Goal: Task Accomplishment & Management: Manage account settings

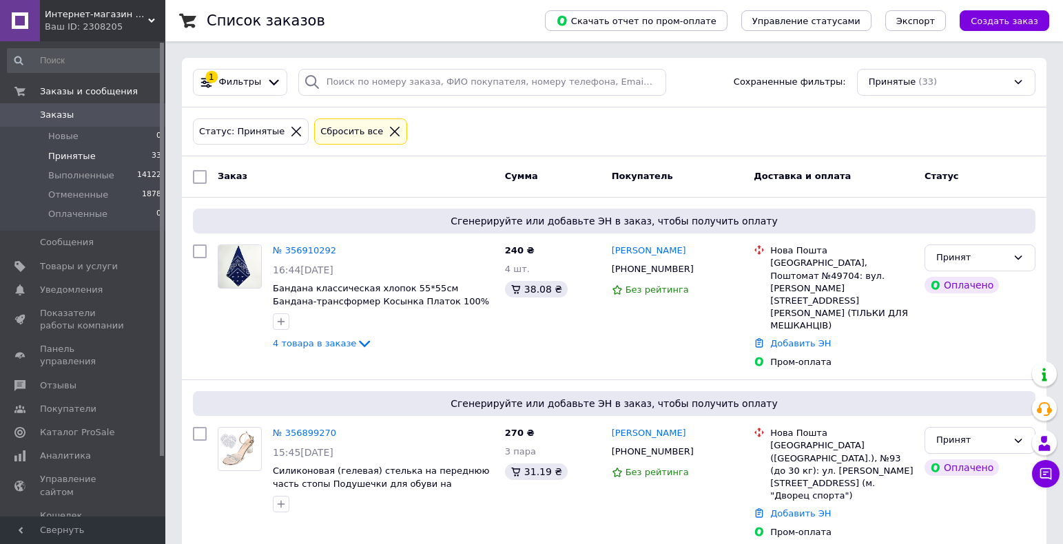
click at [72, 158] on span "Принятые" at bounding box center [72, 156] width 48 height 12
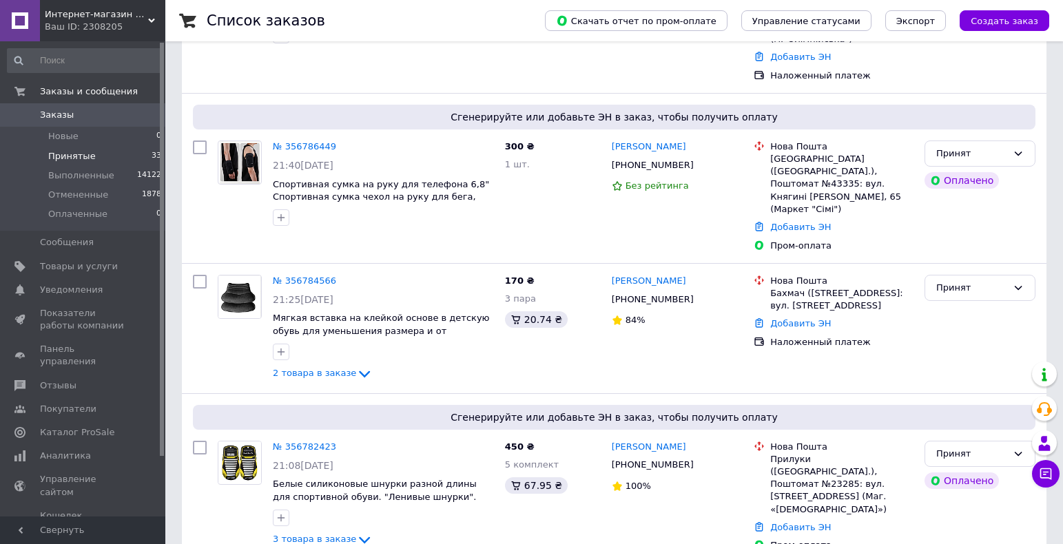
scroll to position [2379, 0]
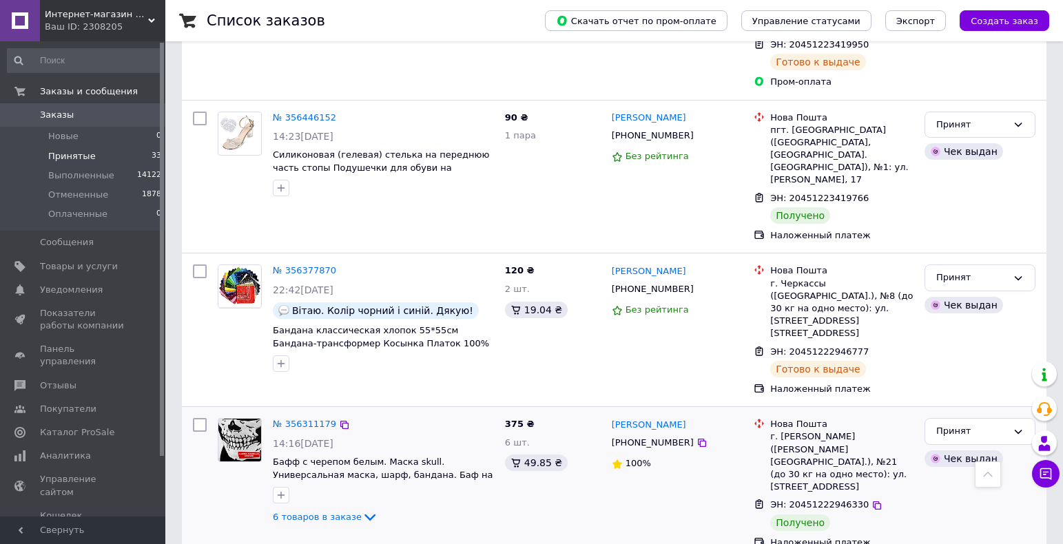
scroll to position [1366, 0]
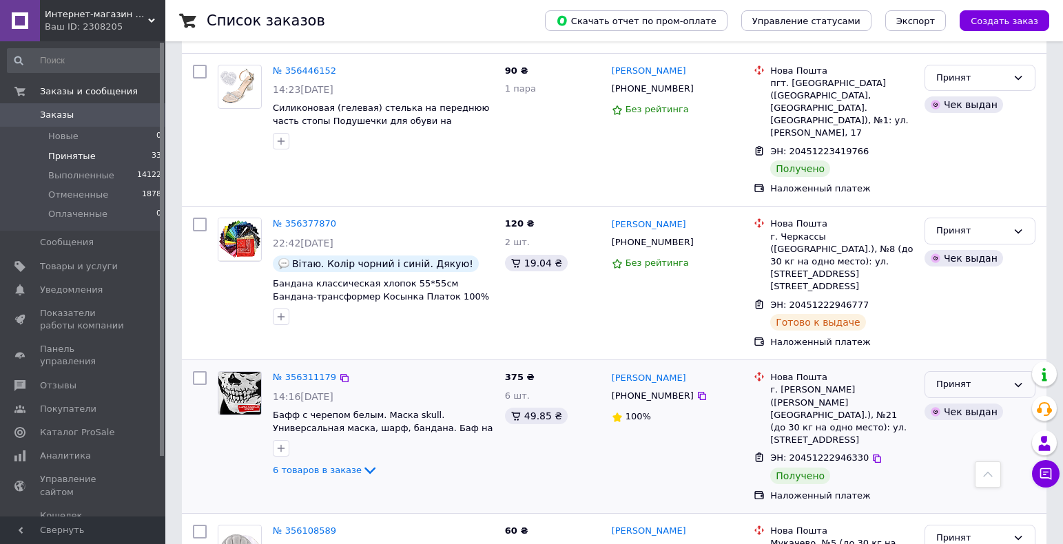
click at [964, 377] on div "Принят" at bounding box center [971, 384] width 71 height 14
click at [966, 401] on li "Выполнен" at bounding box center [980, 413] width 110 height 25
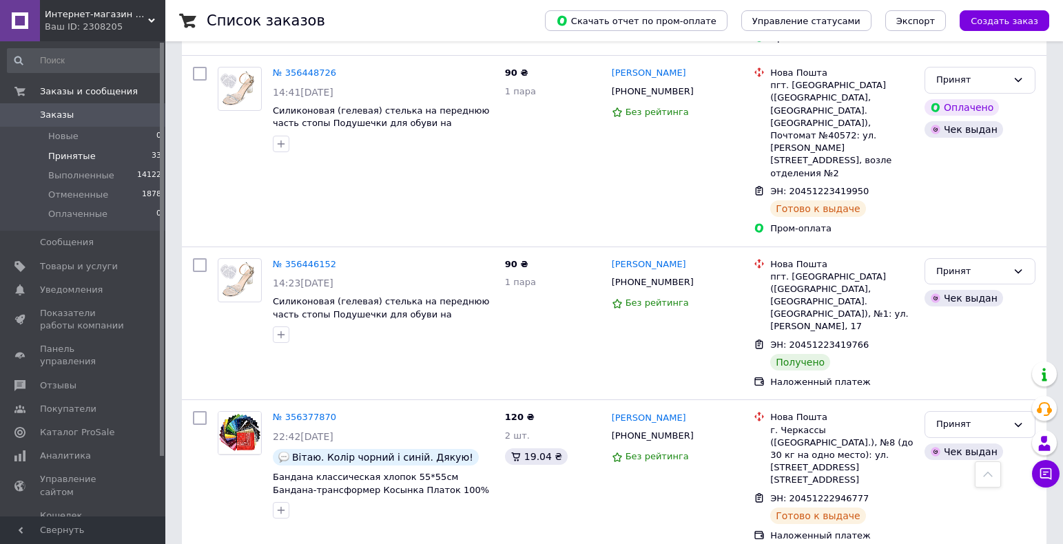
scroll to position [1160, 0]
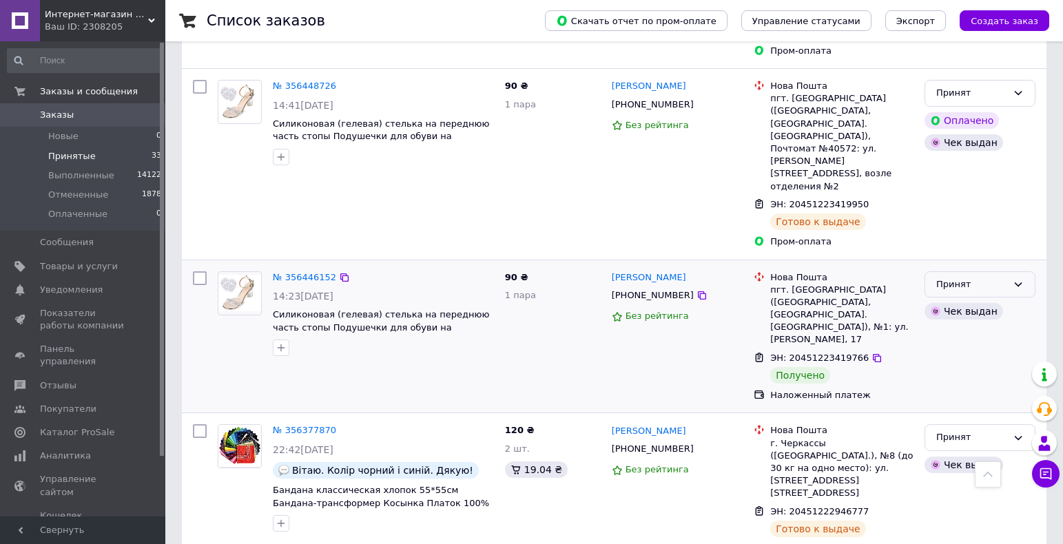
click at [951, 278] on div "Принят" at bounding box center [971, 285] width 71 height 14
click at [957, 300] on li "Выполнен" at bounding box center [980, 312] width 110 height 25
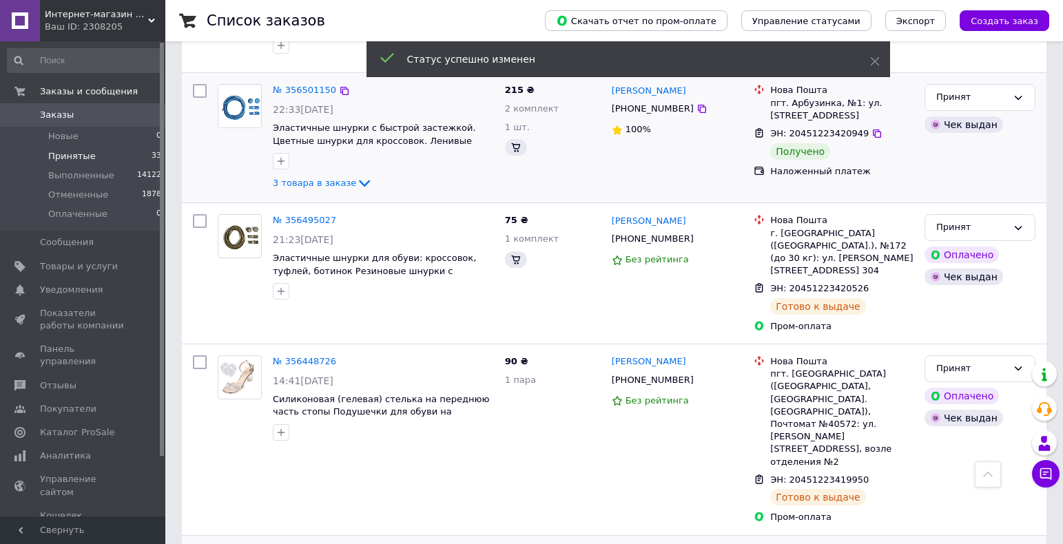
scroll to position [747, 0]
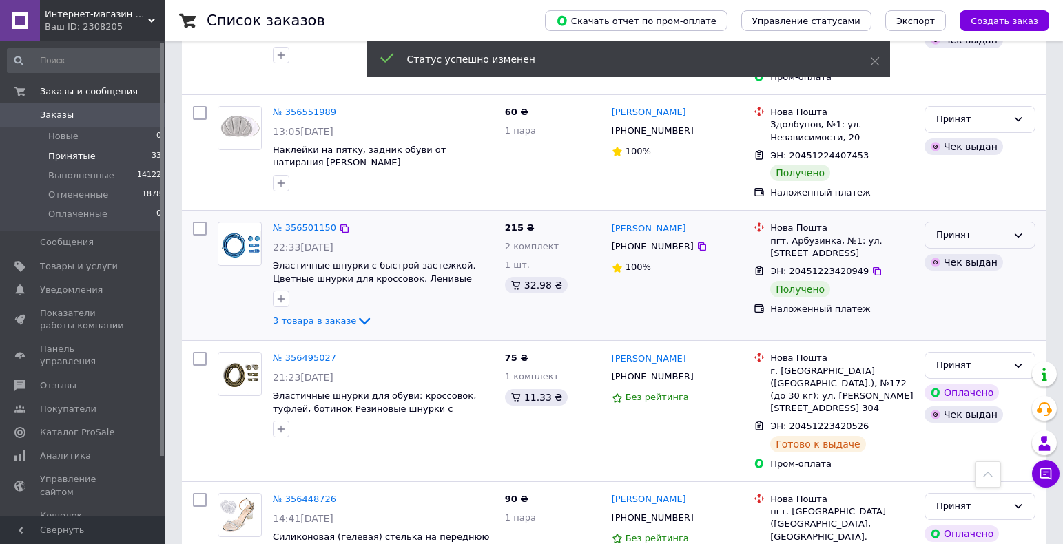
click at [952, 228] on div "Принят" at bounding box center [971, 235] width 71 height 14
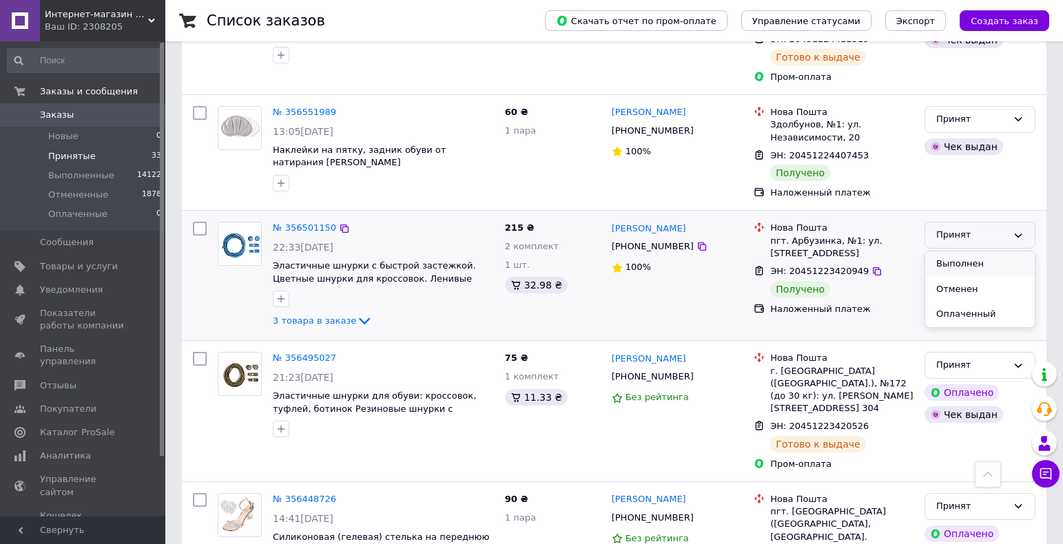
click at [952, 251] on li "Выполнен" at bounding box center [980, 263] width 110 height 25
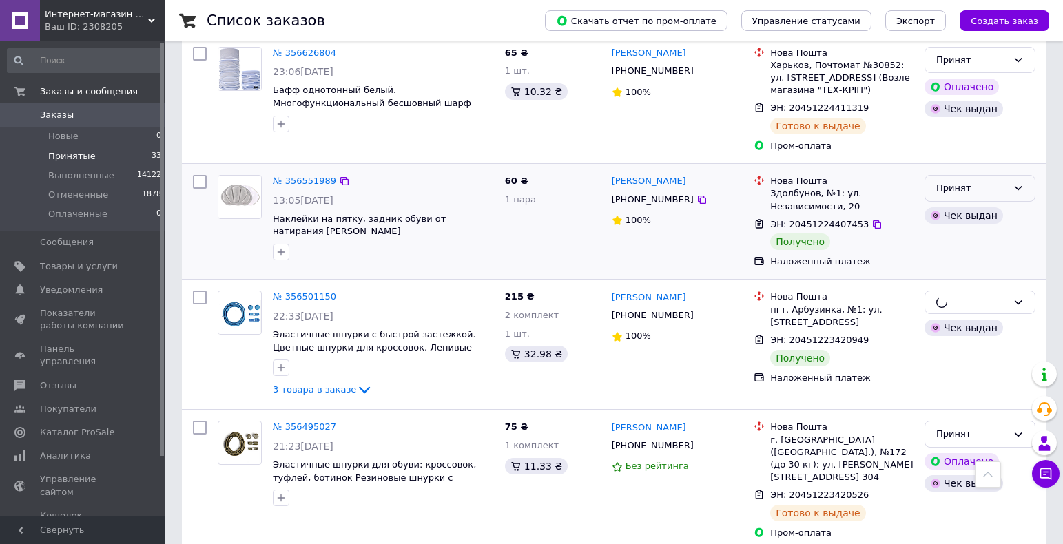
click at [962, 181] on div "Принят" at bounding box center [971, 188] width 71 height 14
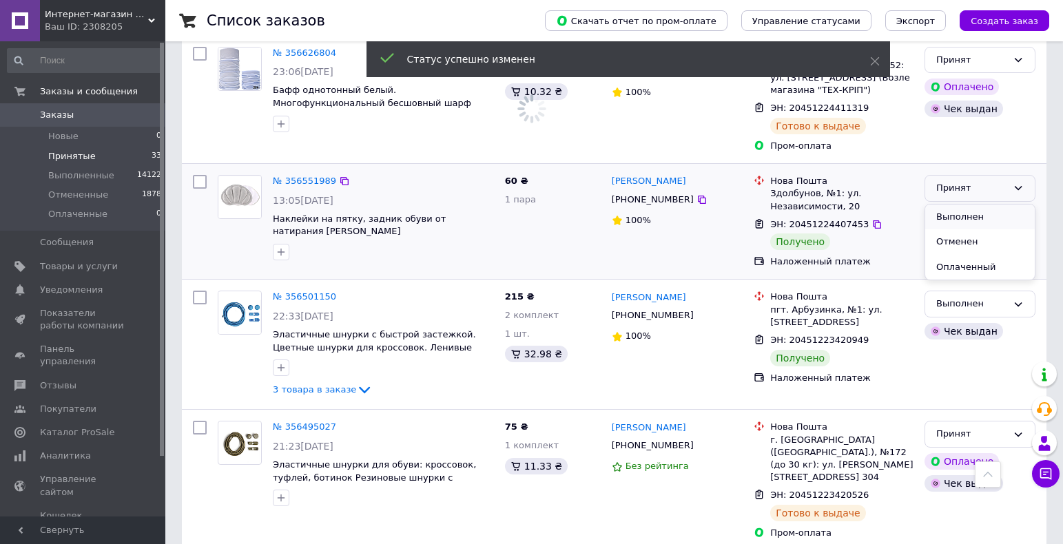
click at [964, 205] on li "Выполнен" at bounding box center [980, 217] width 110 height 25
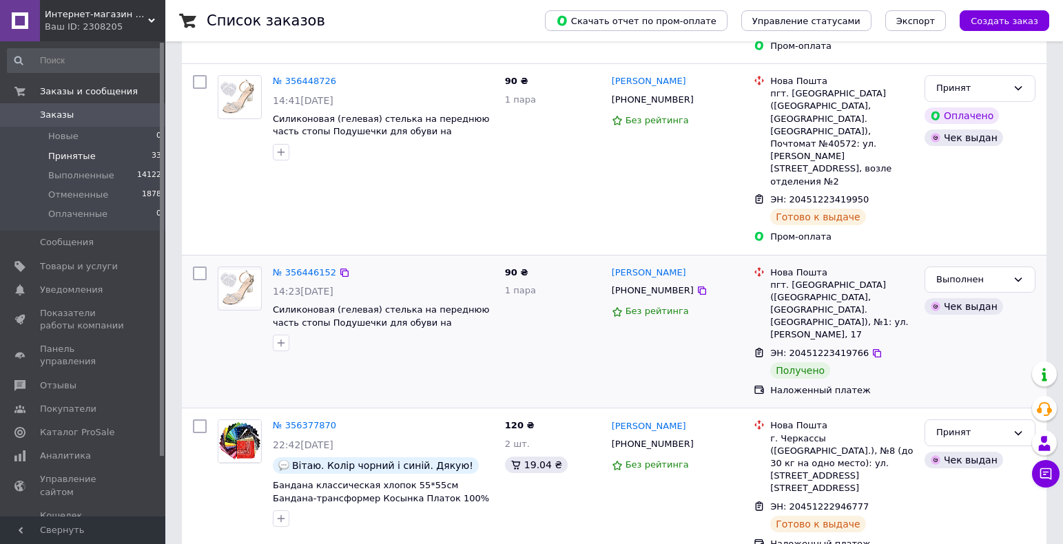
scroll to position [1366, 0]
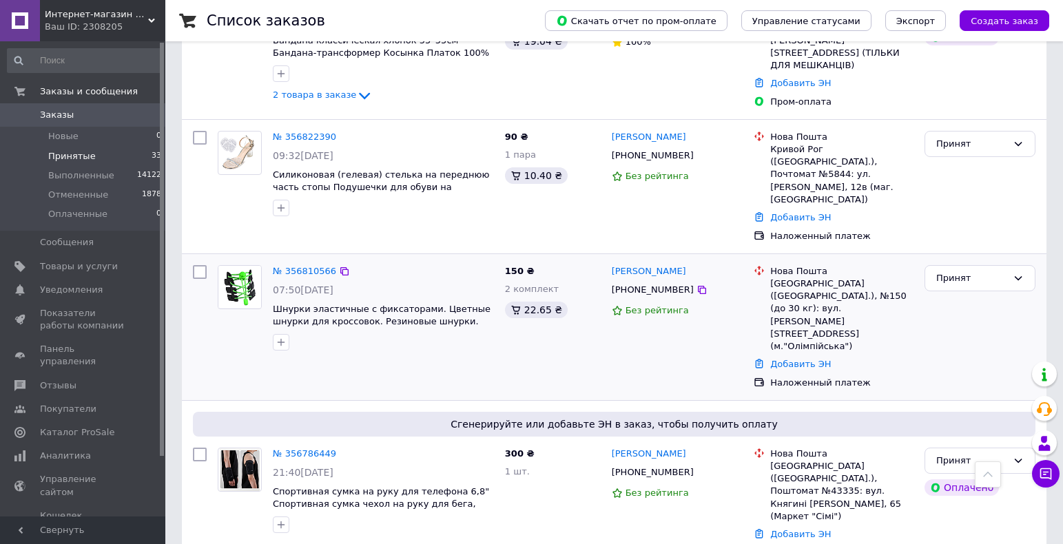
scroll to position [1071, 0]
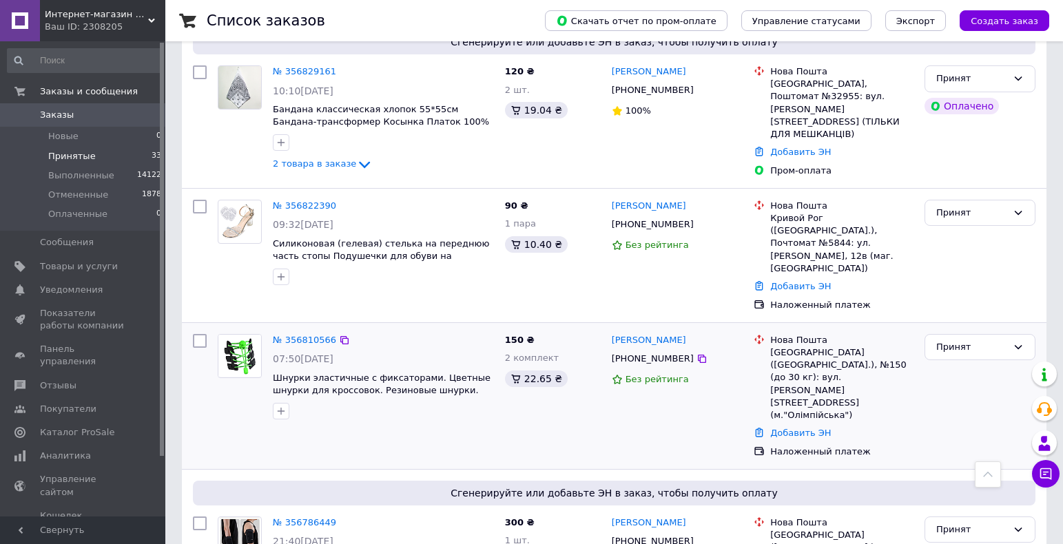
drag, startPoint x: 304, startPoint y: 269, endPoint x: 326, endPoint y: 281, distance: 25.9
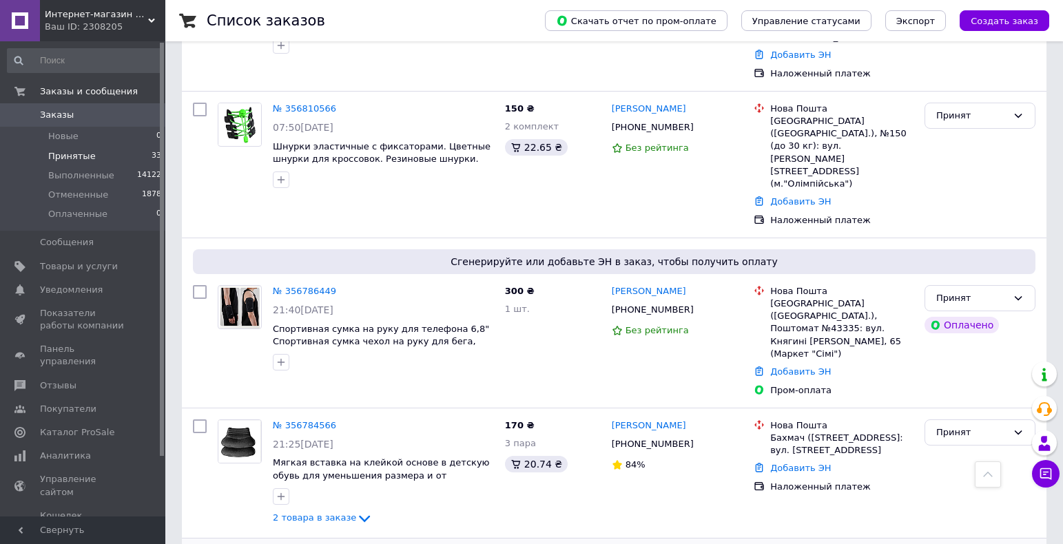
scroll to position [1431, 0]
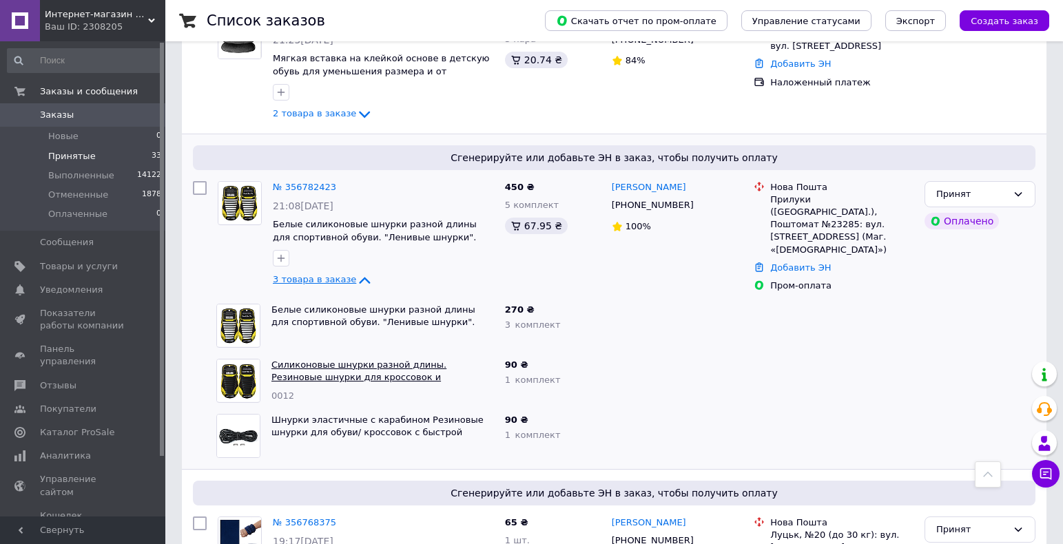
click at [314, 359] on link "Силиконовые шнурки разной длины. Резиновые шнурки для кроссовок и спортивной об…" at bounding box center [381, 377] width 220 height 36
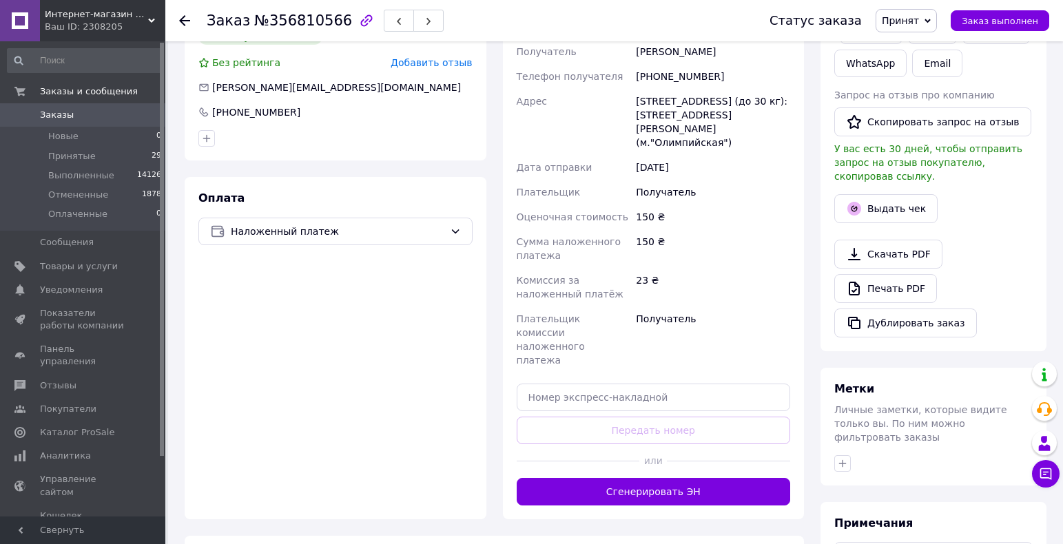
scroll to position [344, 0]
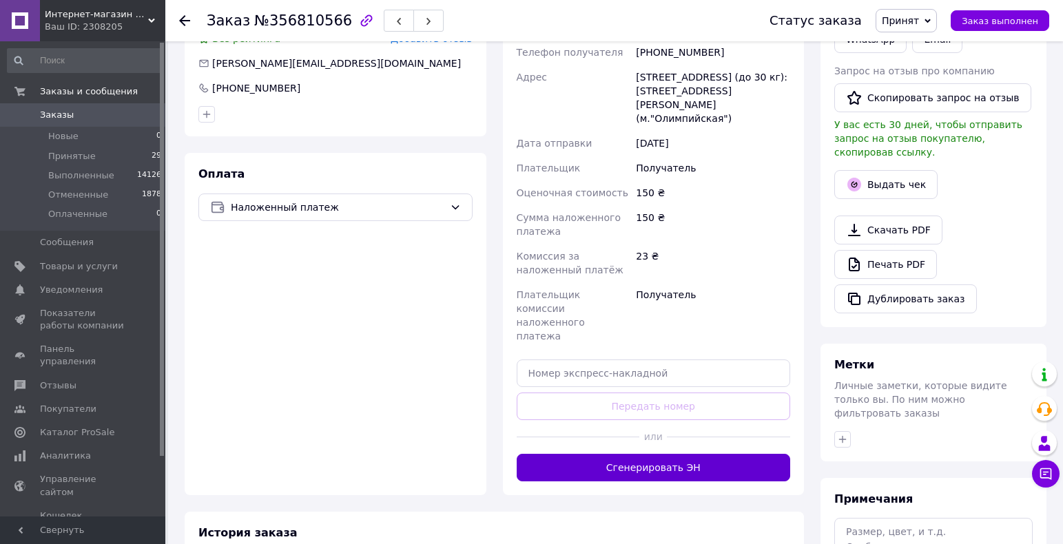
click at [662, 440] on div "Доставка Редактировать Нова Пошта (бесплатно от 1500 ₴) Получатель Чумак Андрій…" at bounding box center [654, 219] width 302 height 551
click at [661, 454] on button "Сгенерировать ЭН" at bounding box center [654, 468] width 274 height 28
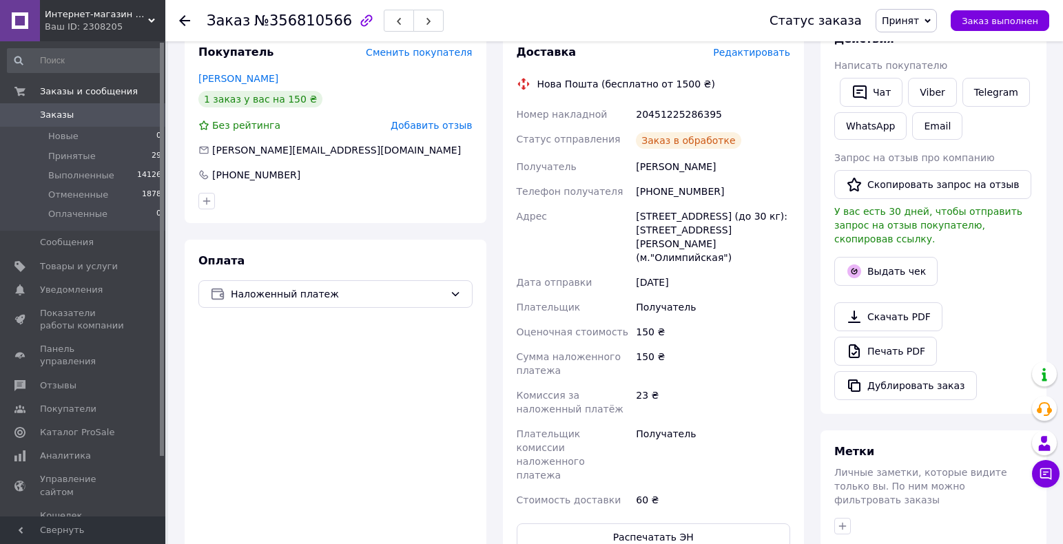
scroll to position [207, 0]
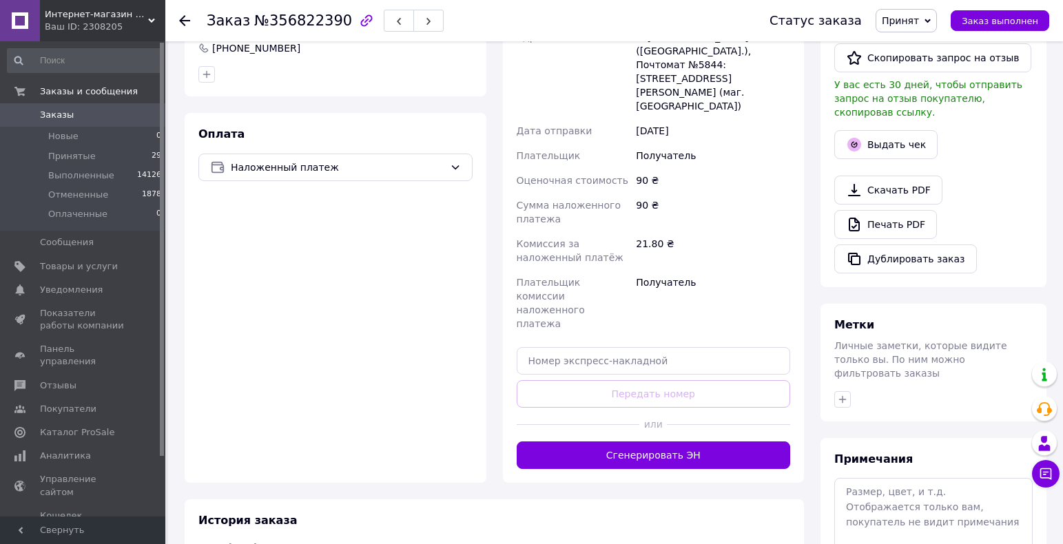
scroll to position [413, 0]
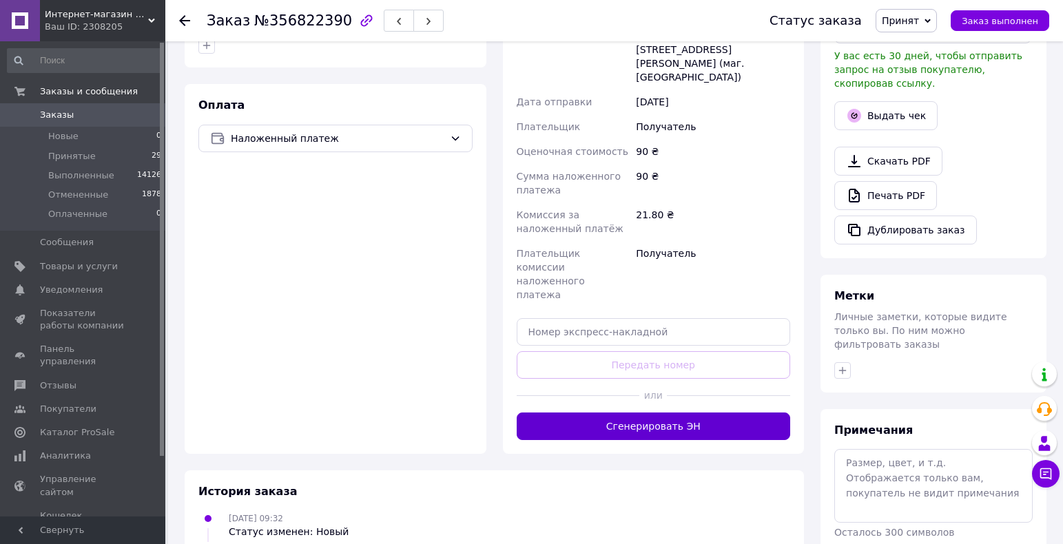
click at [645, 413] on button "Сгенерировать ЭН" at bounding box center [654, 427] width 274 height 28
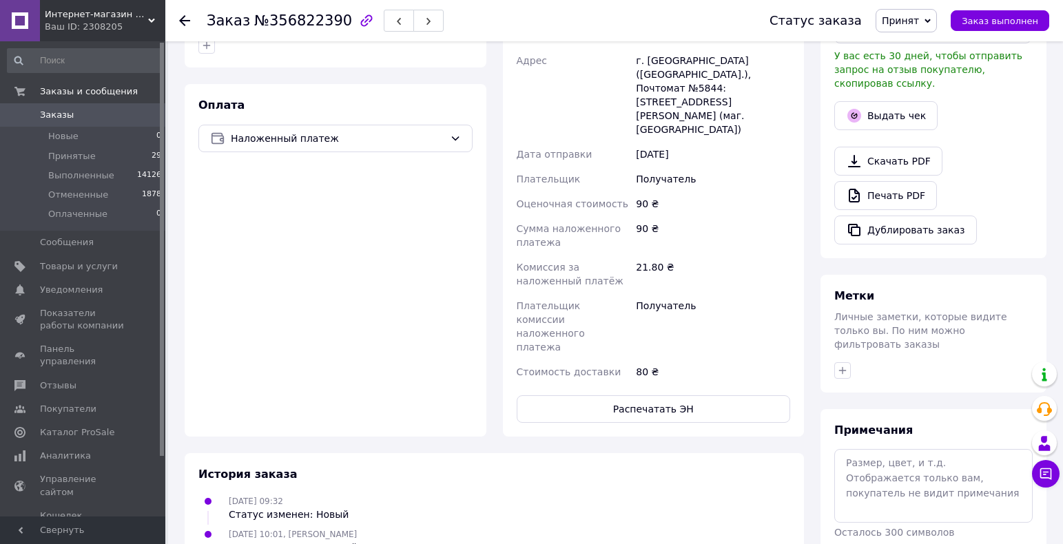
scroll to position [207, 0]
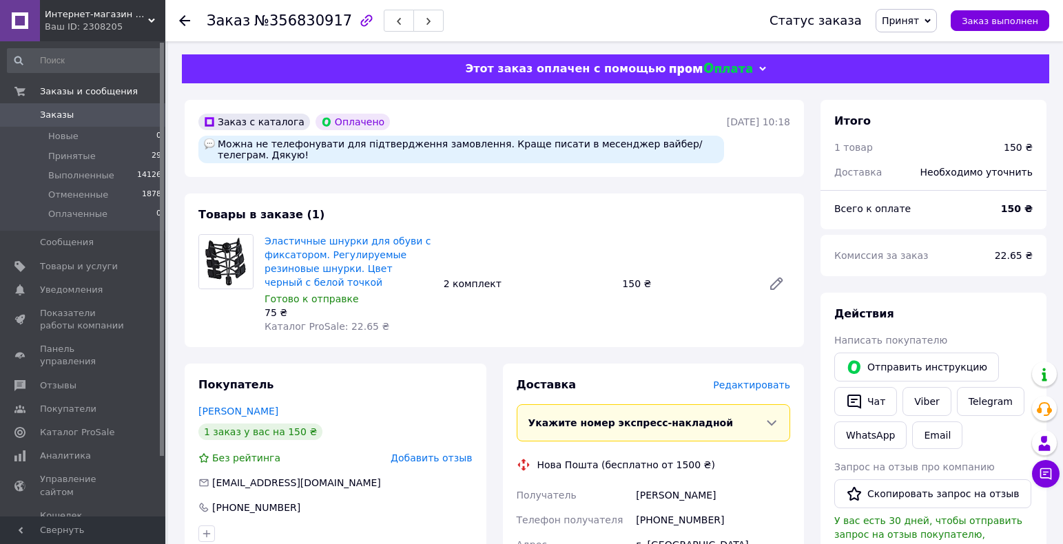
scroll to position [275, 0]
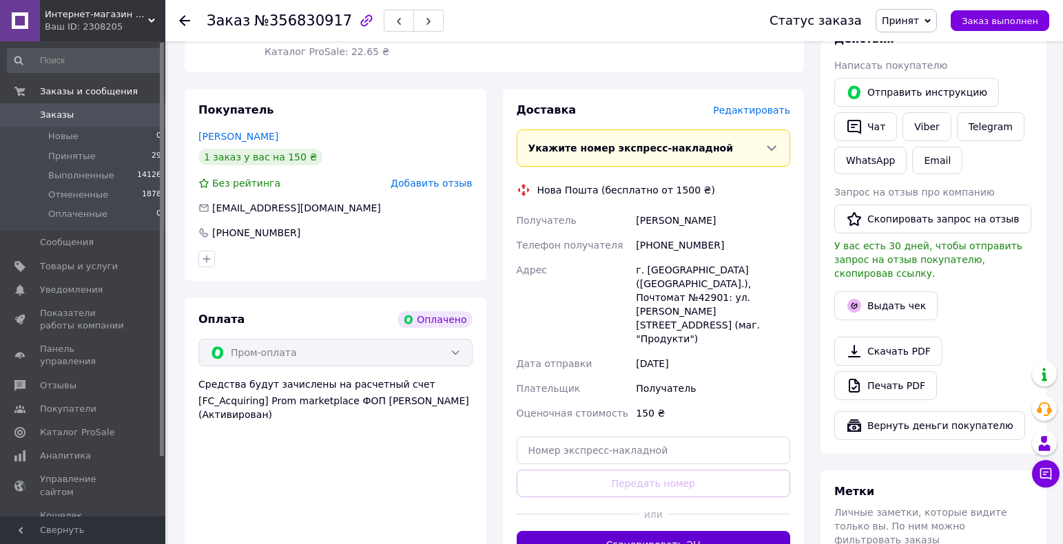
click at [652, 531] on button "Сгенерировать ЭН" at bounding box center [654, 545] width 274 height 28
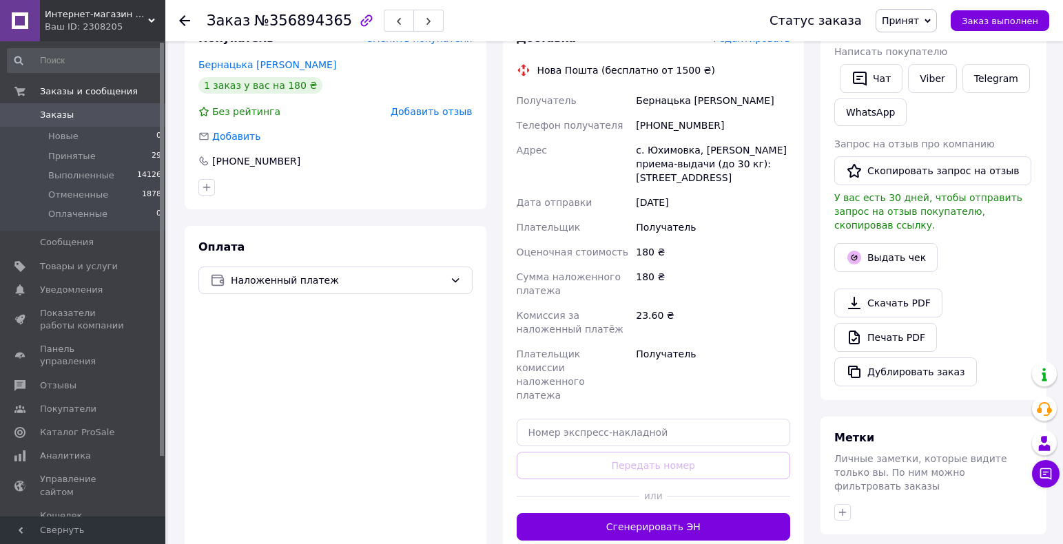
scroll to position [275, 0]
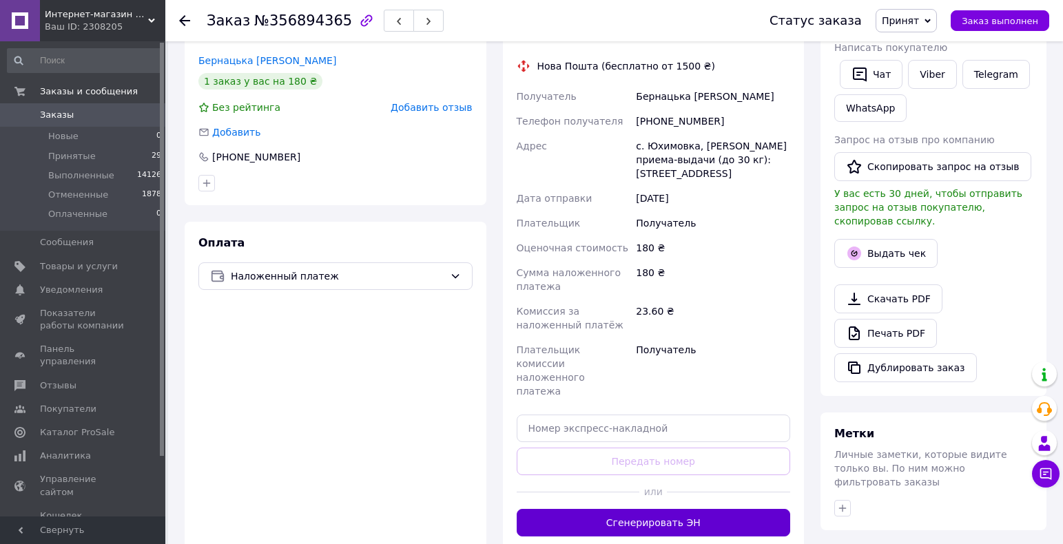
click at [665, 509] on button "Сгенерировать ЭН" at bounding box center [654, 523] width 274 height 28
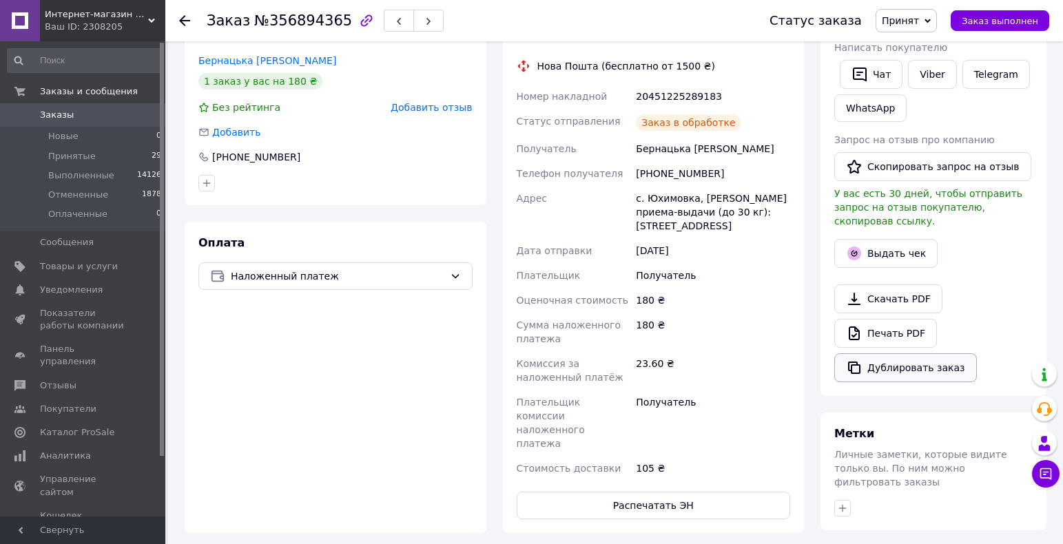
scroll to position [138, 0]
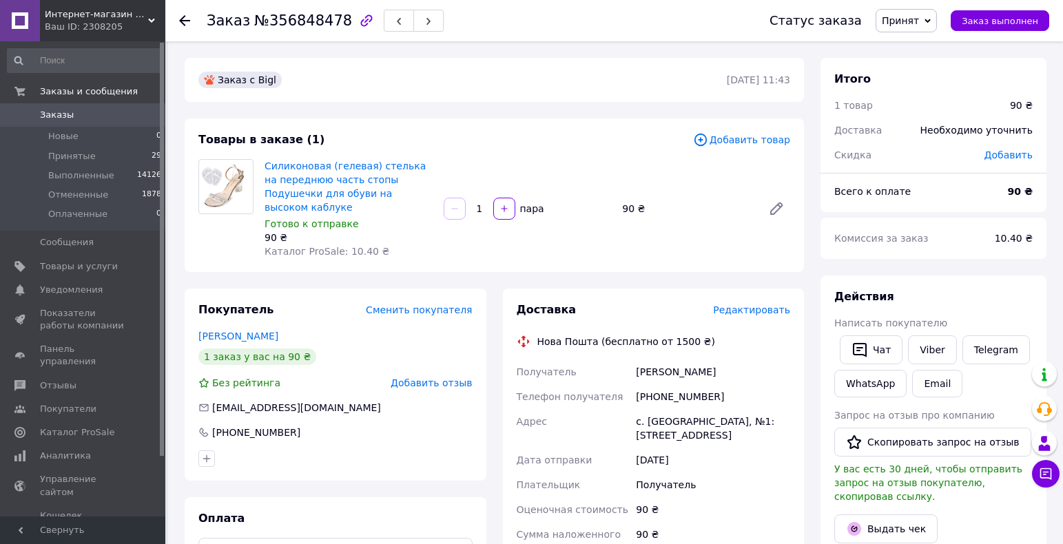
scroll to position [413, 0]
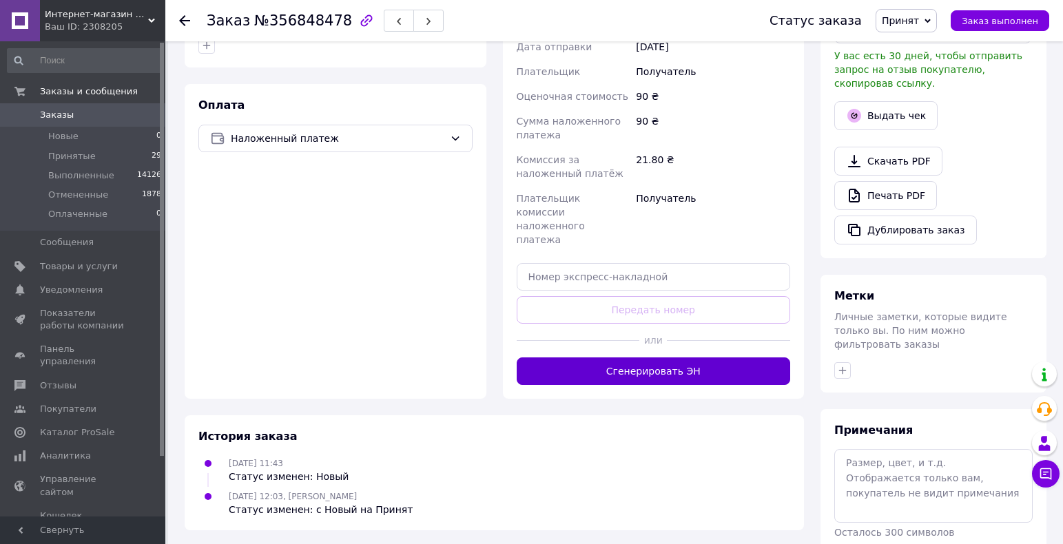
click at [689, 357] on button "Сгенерировать ЭН" at bounding box center [654, 371] width 274 height 28
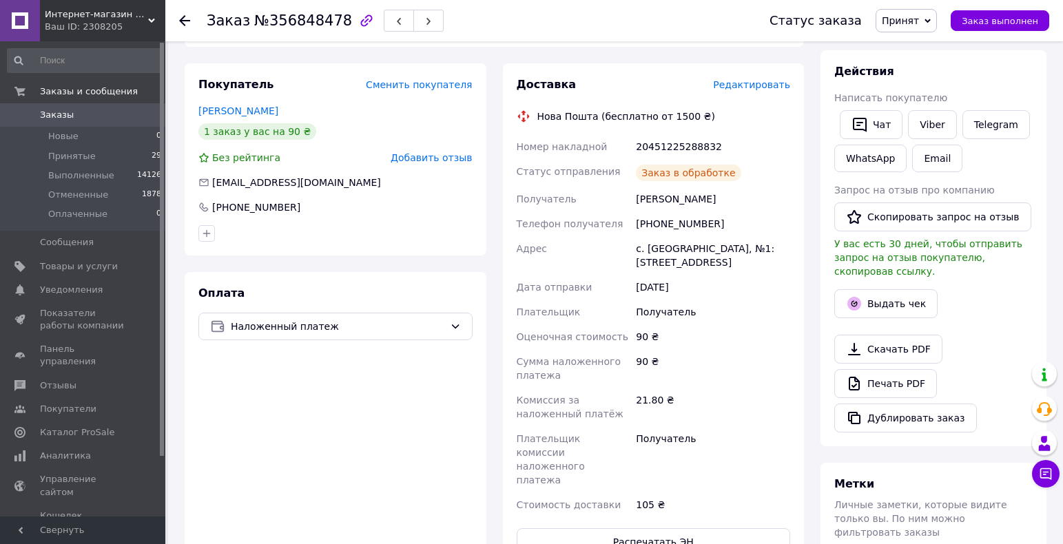
scroll to position [207, 0]
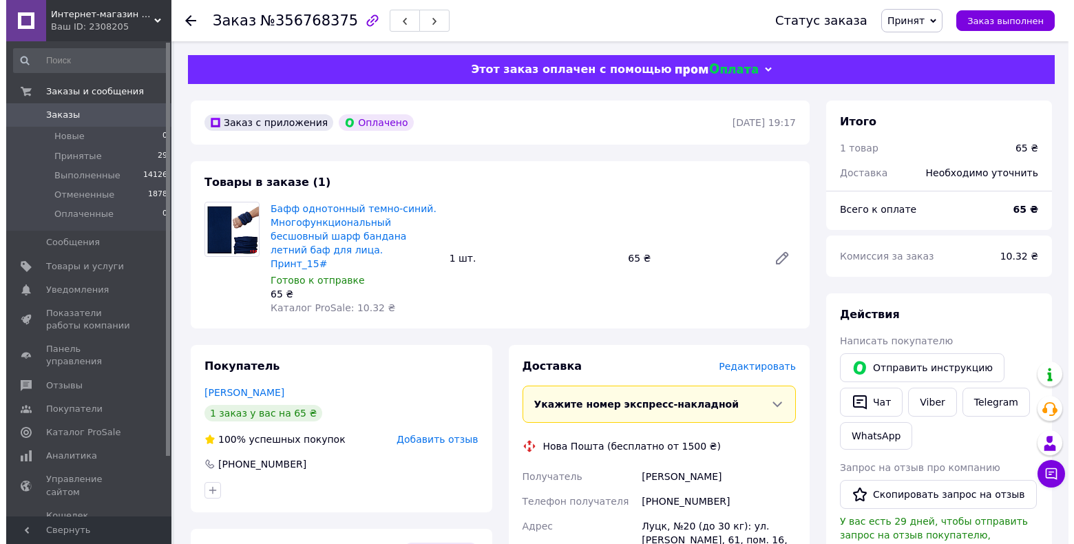
scroll to position [344, 0]
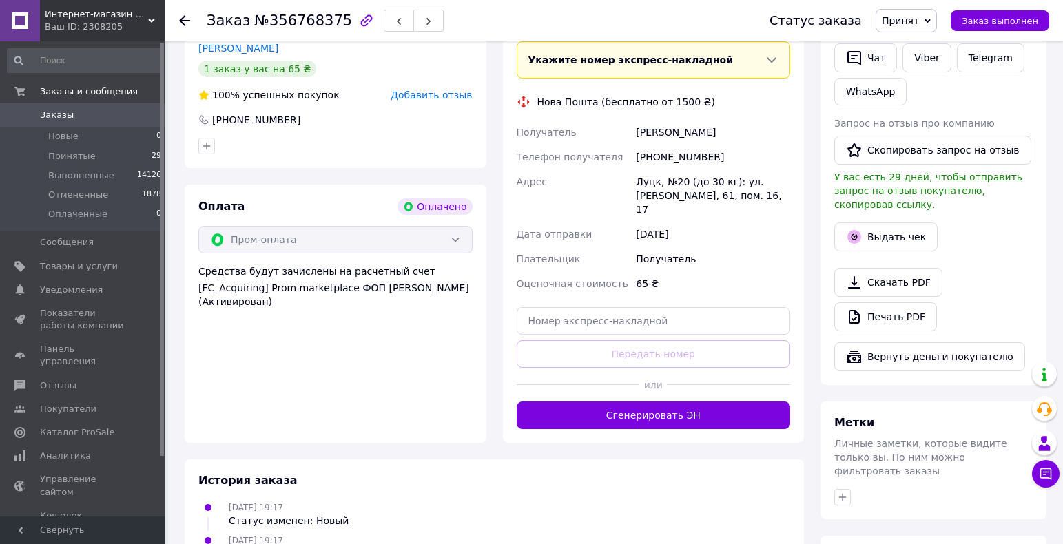
drag, startPoint x: 647, startPoint y: 381, endPoint x: 648, endPoint y: 388, distance: 7.6
click at [647, 402] on button "Сгенерировать ЭН" at bounding box center [654, 416] width 274 height 28
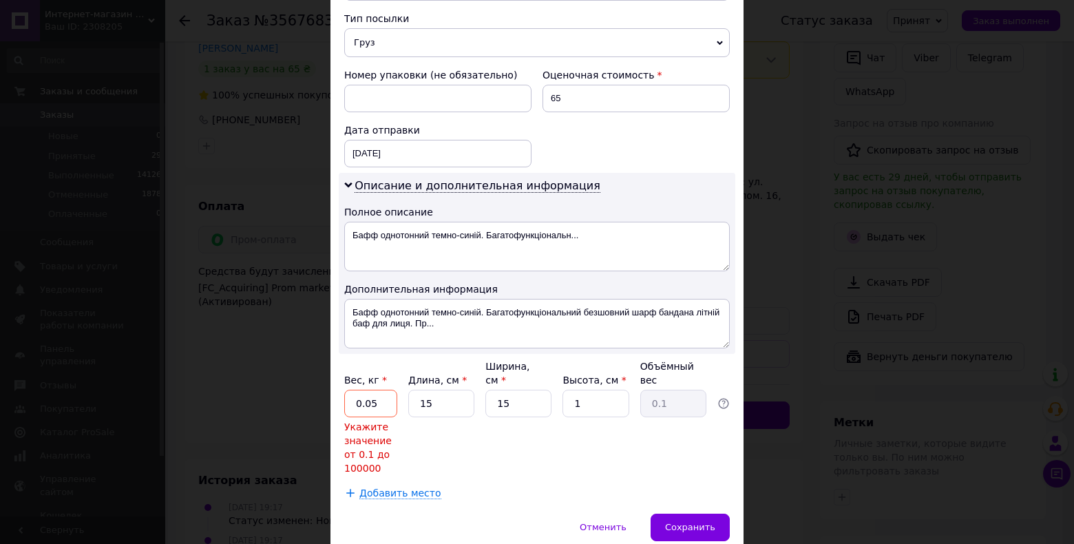
scroll to position [596, 0]
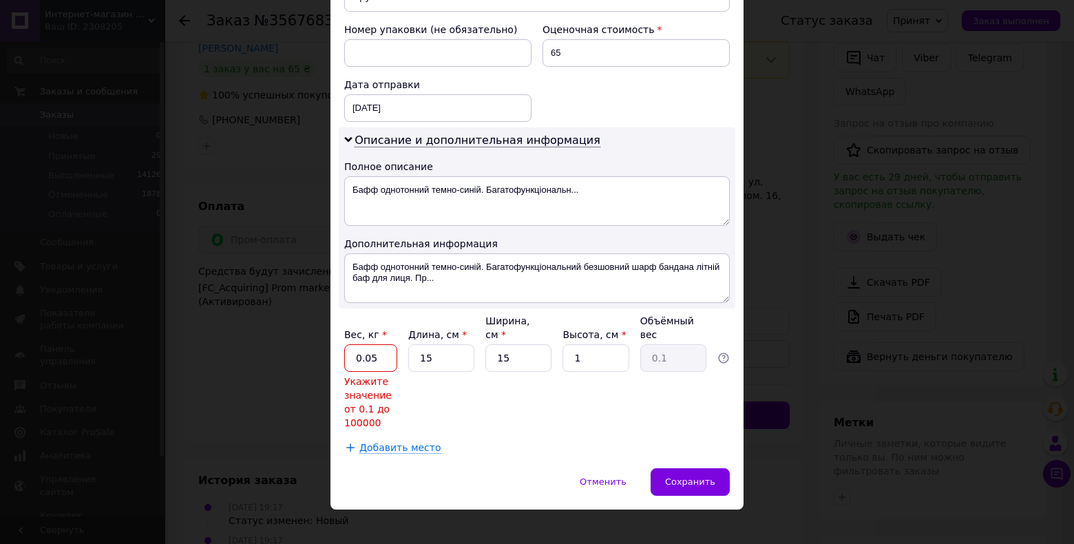
click at [390, 348] on input "0.05" at bounding box center [370, 358] width 53 height 28
click at [382, 346] on input "0.05" at bounding box center [370, 358] width 53 height 28
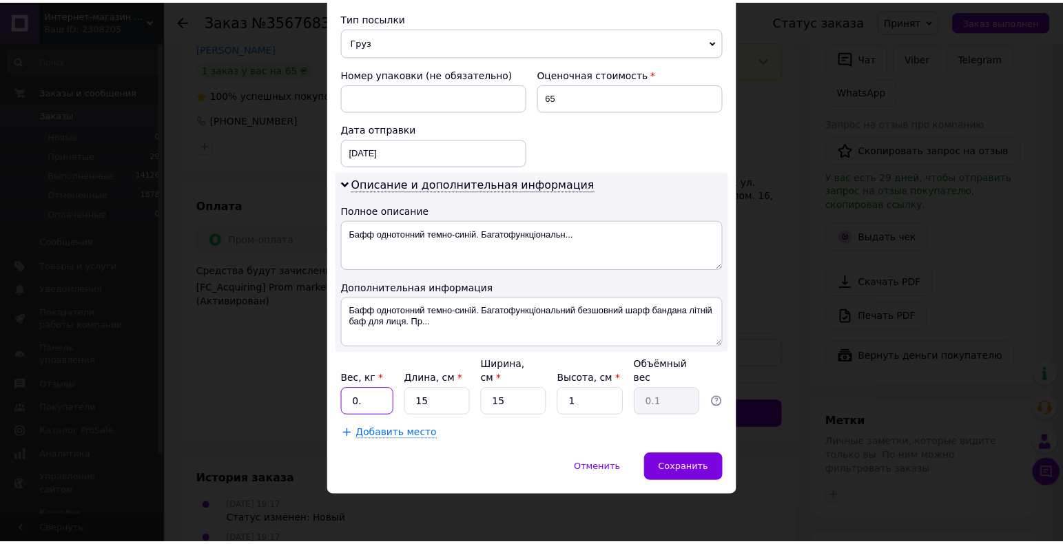
scroll to position [539, 0]
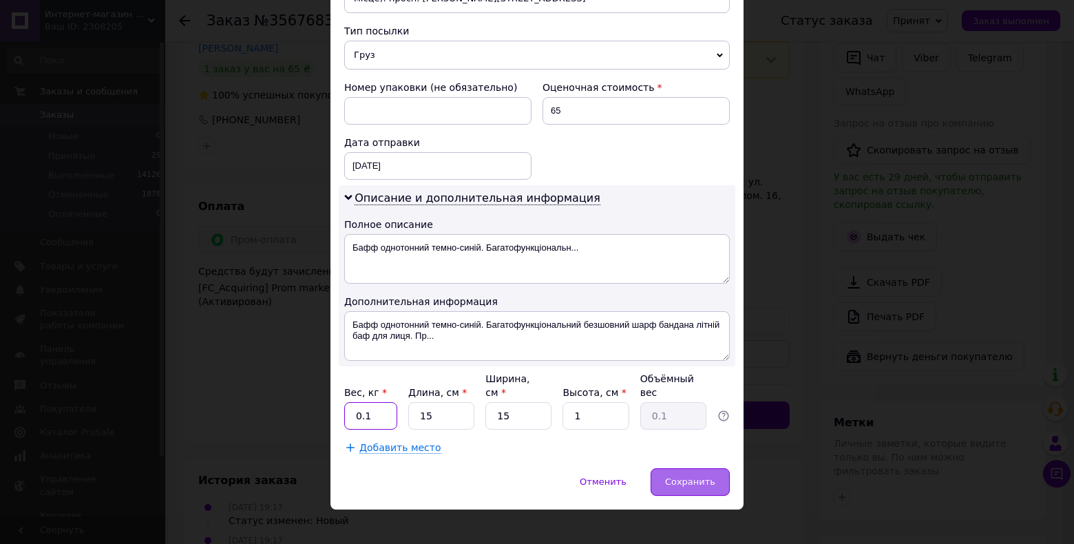
type input "0.1"
click at [685, 477] on span "Сохранить" at bounding box center [690, 482] width 50 height 10
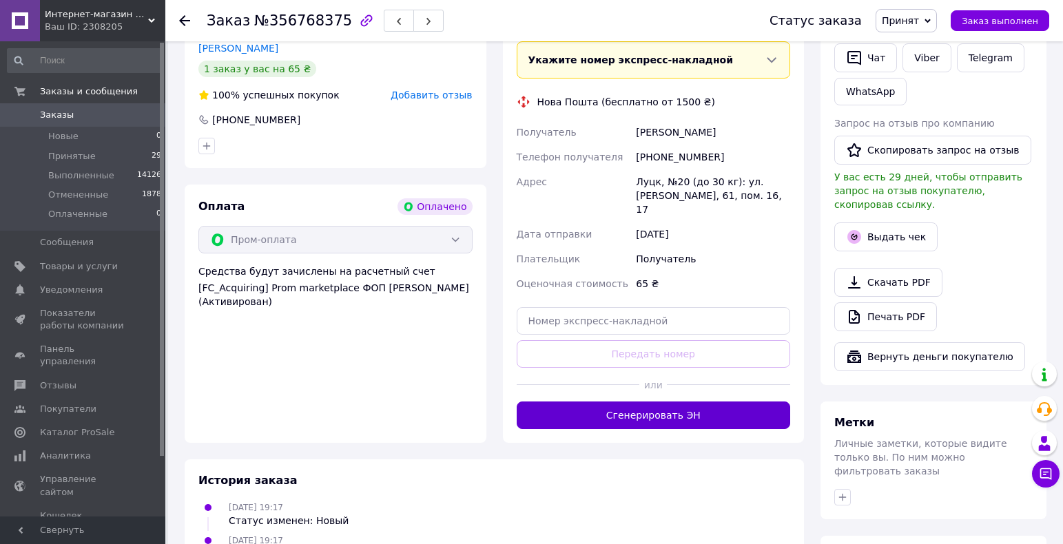
click at [669, 402] on button "Сгенерировать ЭН" at bounding box center [654, 416] width 274 height 28
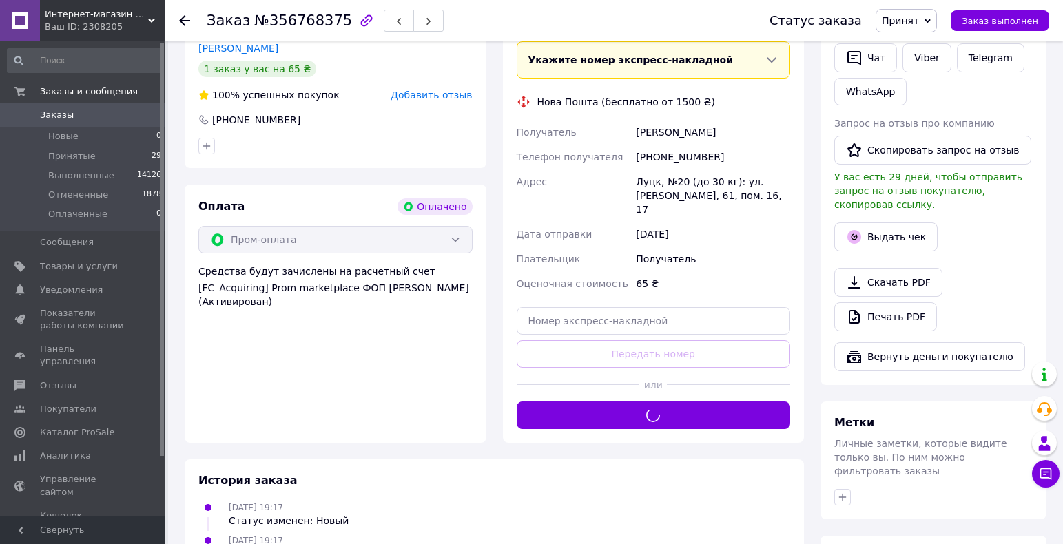
scroll to position [207, 0]
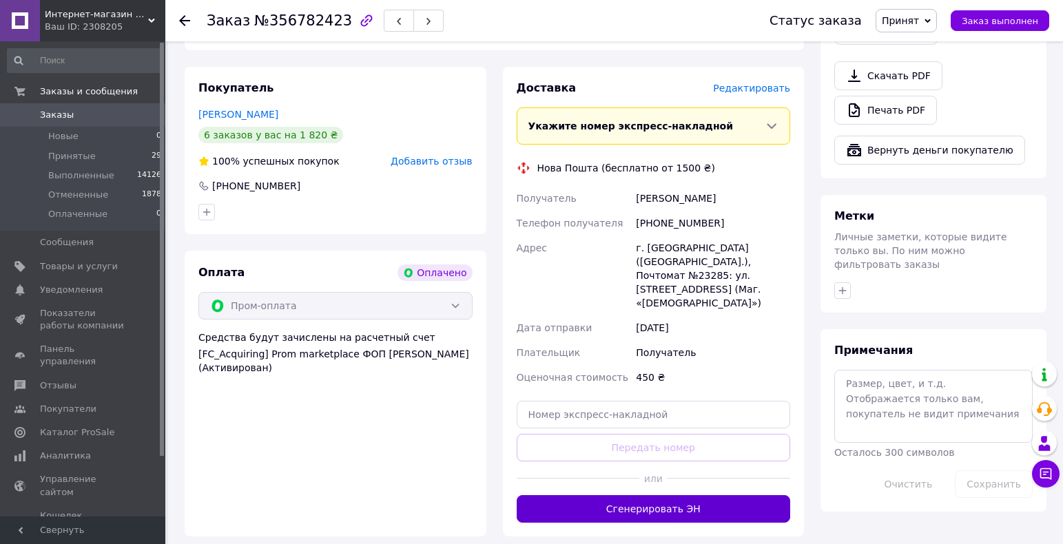
scroll to position [689, 0]
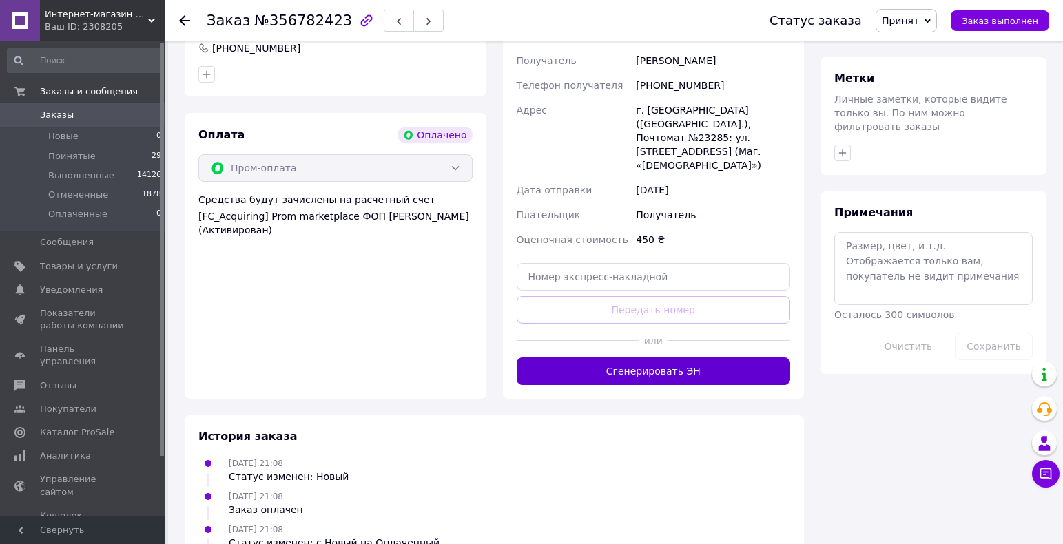
click at [671, 357] on button "Сгенерировать ЭН" at bounding box center [654, 371] width 274 height 28
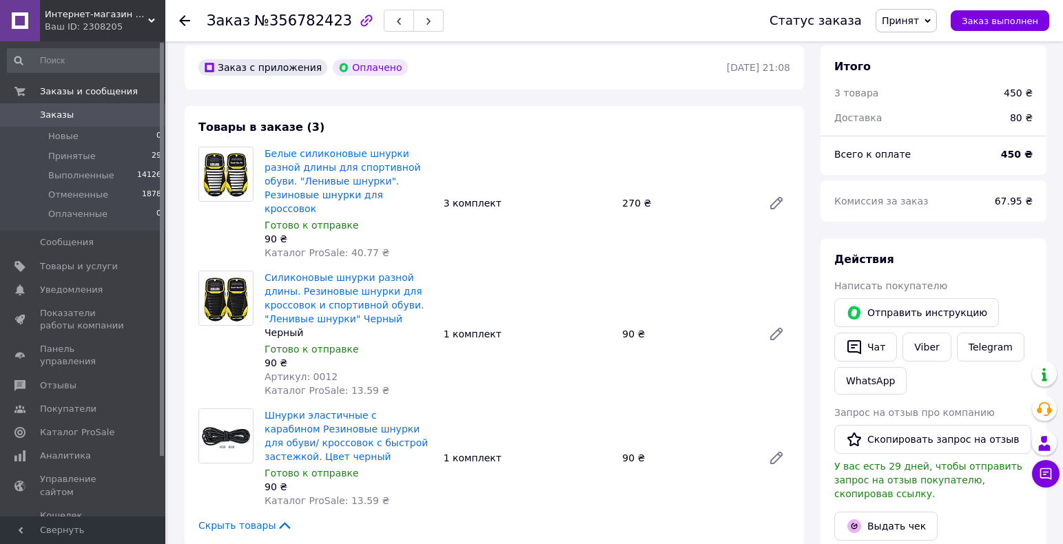
scroll to position [0, 0]
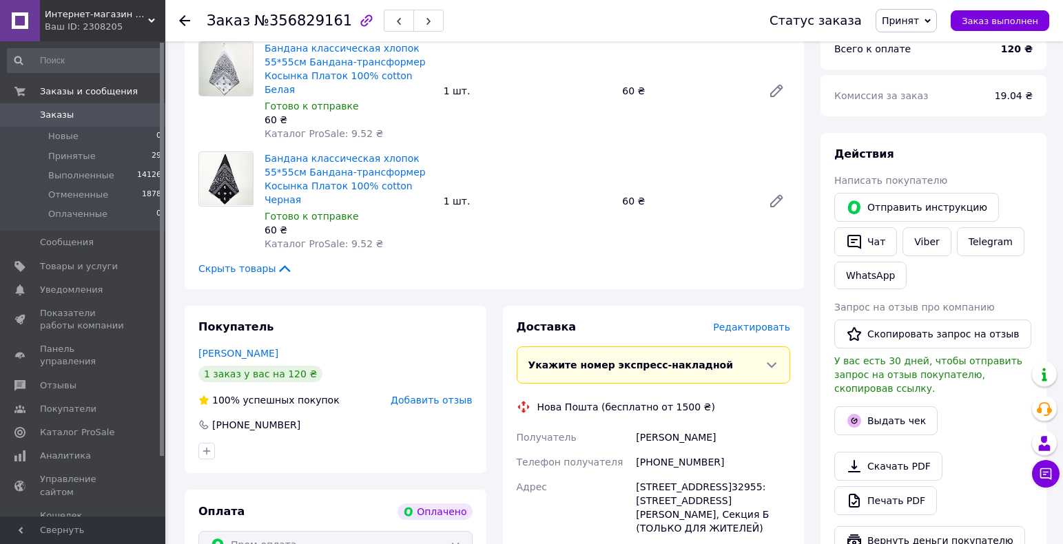
scroll to position [344, 0]
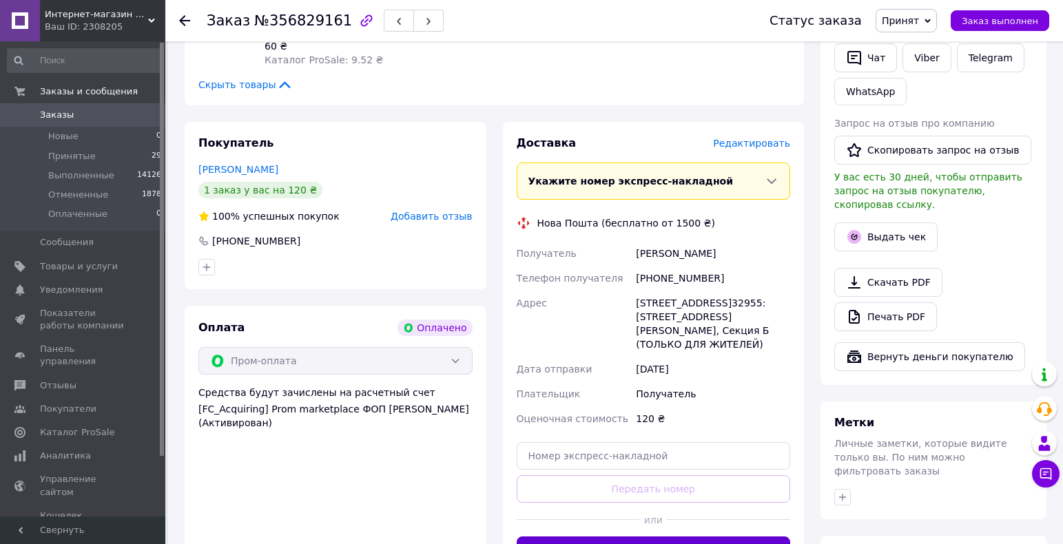
click at [654, 536] on button "Сгенерировать ЭН" at bounding box center [654, 550] width 274 height 28
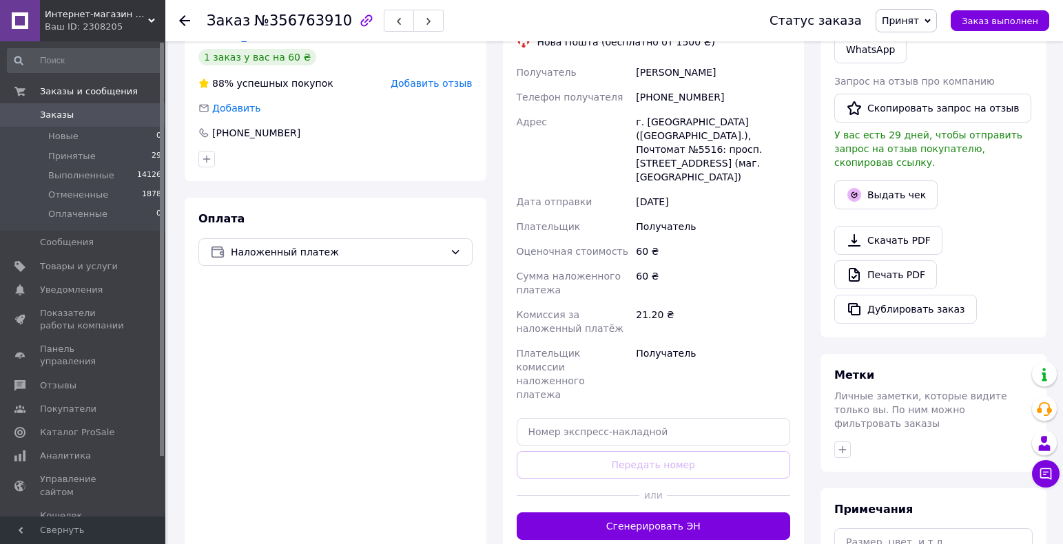
scroll to position [344, 0]
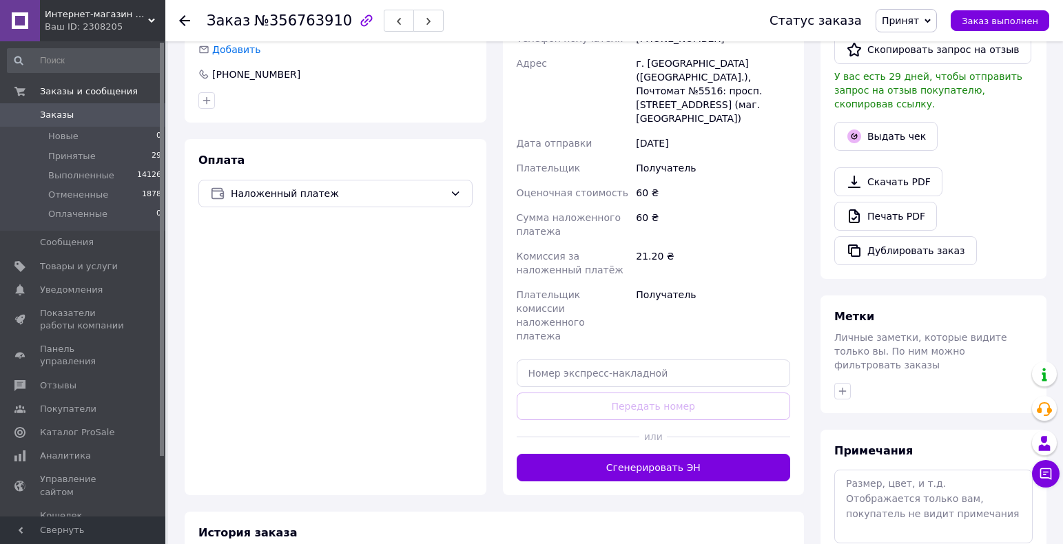
click at [652, 454] on button "Сгенерировать ЭН" at bounding box center [654, 468] width 274 height 28
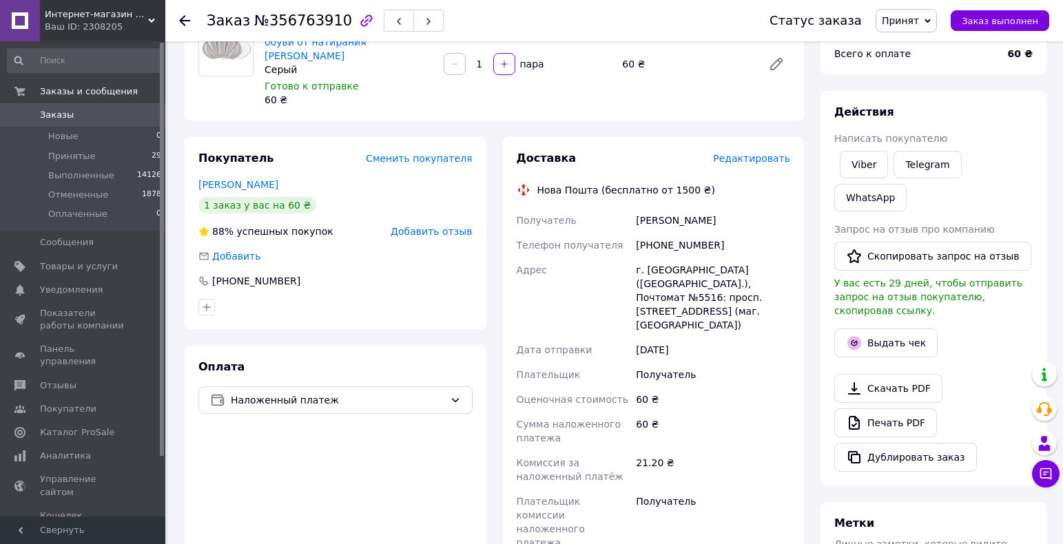
scroll to position [69, 0]
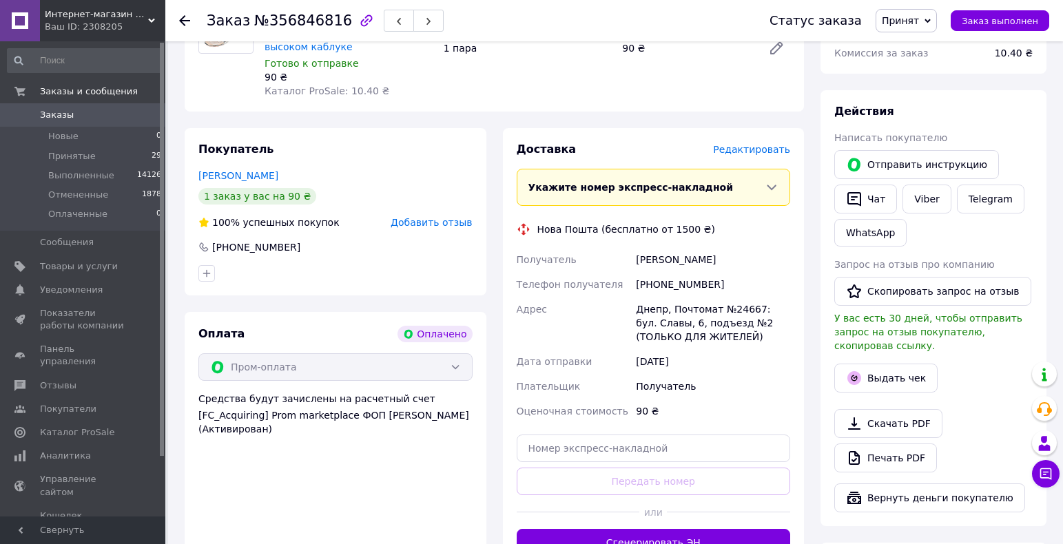
scroll to position [207, 0]
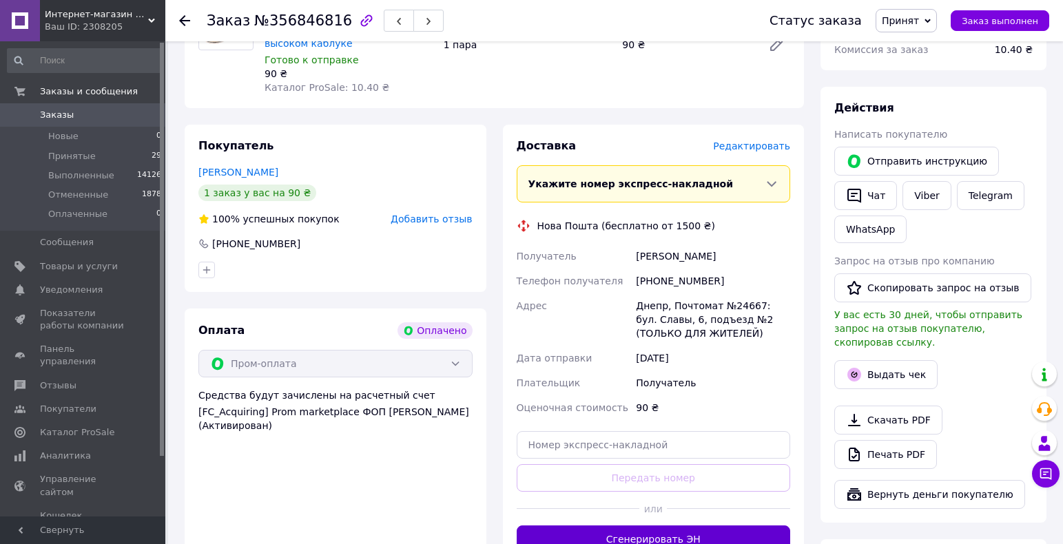
click at [669, 525] on button "Сгенерировать ЭН" at bounding box center [654, 539] width 274 height 28
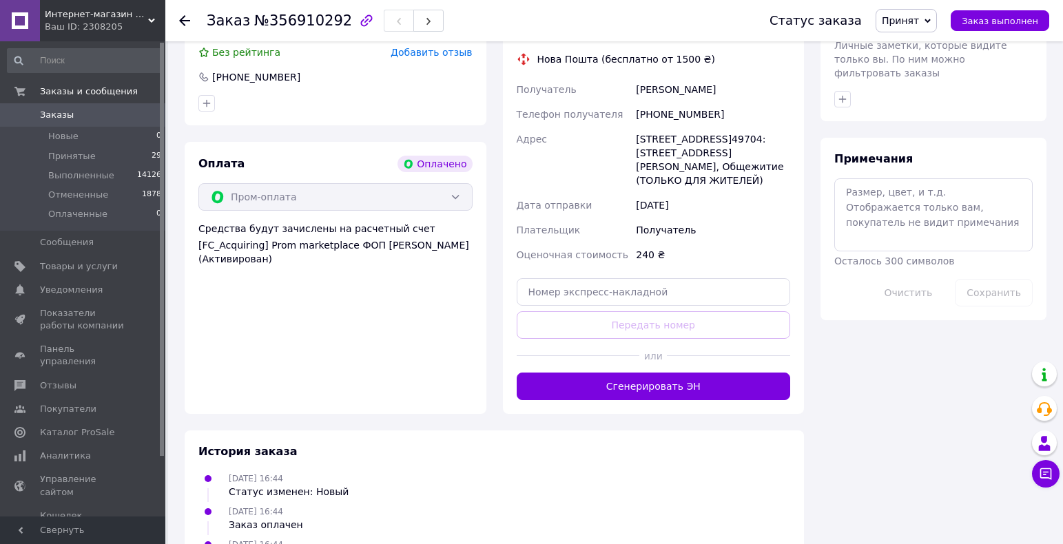
scroll to position [758, 0]
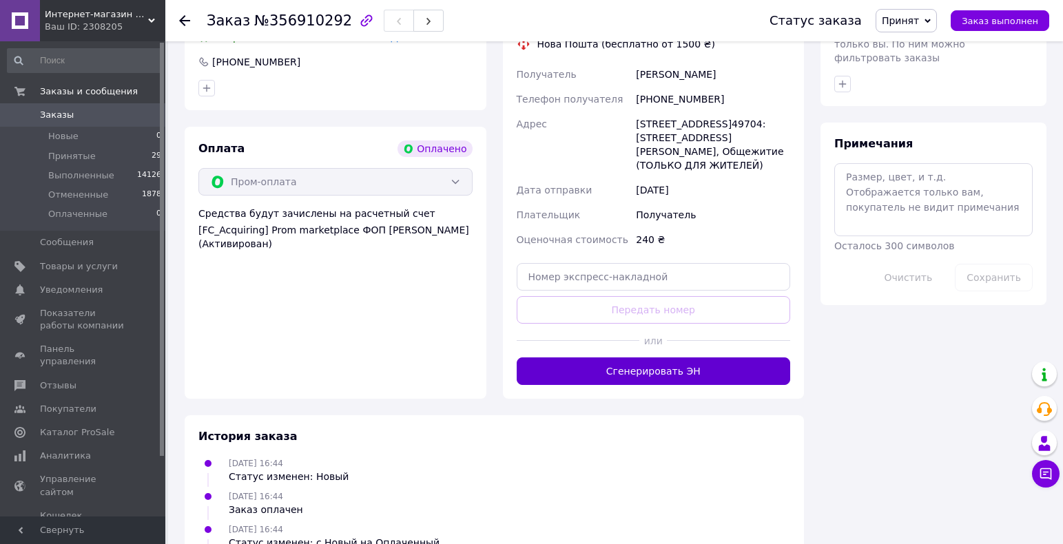
click at [667, 357] on button "Сгенерировать ЭН" at bounding box center [654, 371] width 274 height 28
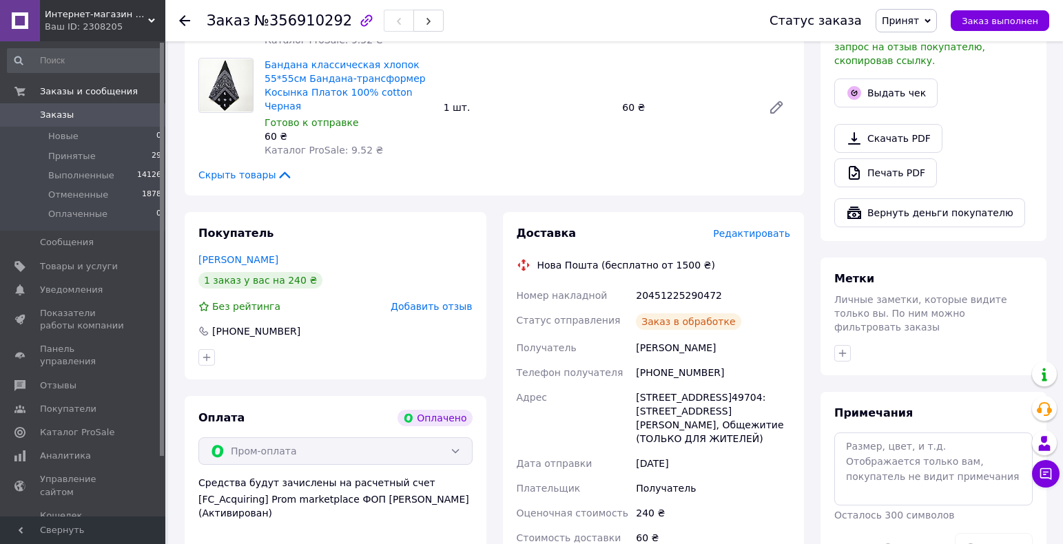
scroll to position [477, 0]
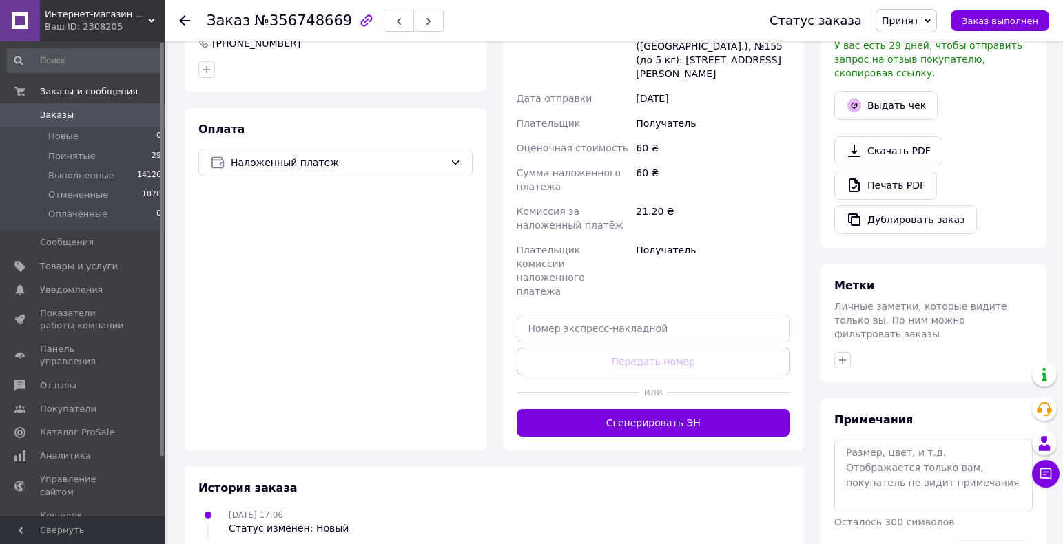
scroll to position [382, 0]
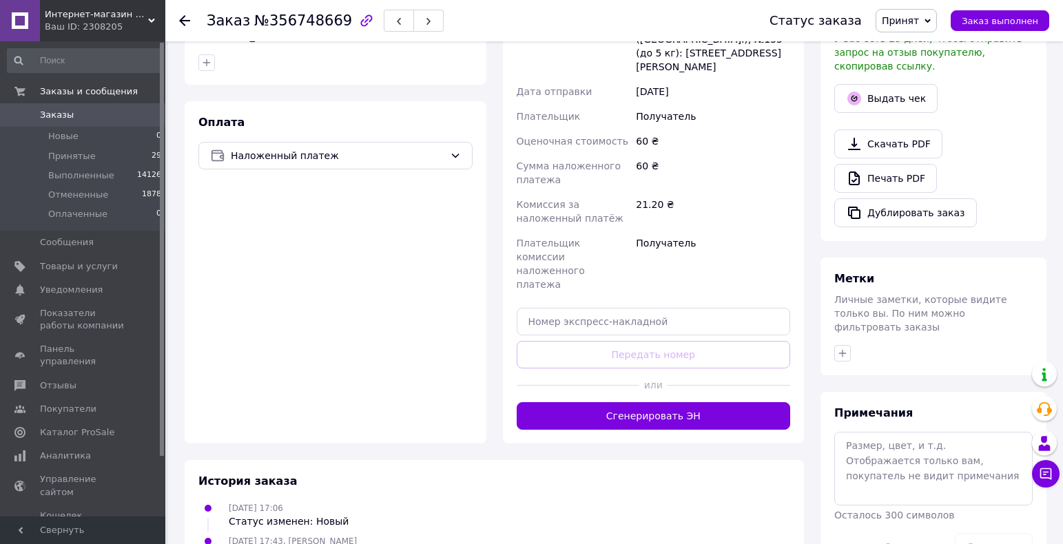
click at [652, 402] on button "Сгенерировать ЭН" at bounding box center [654, 416] width 274 height 28
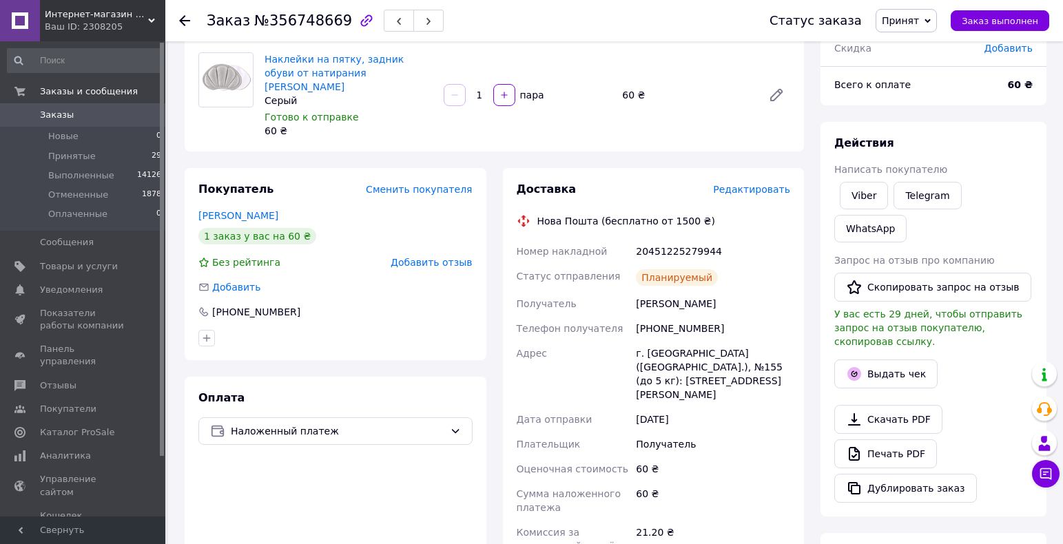
scroll to position [38, 0]
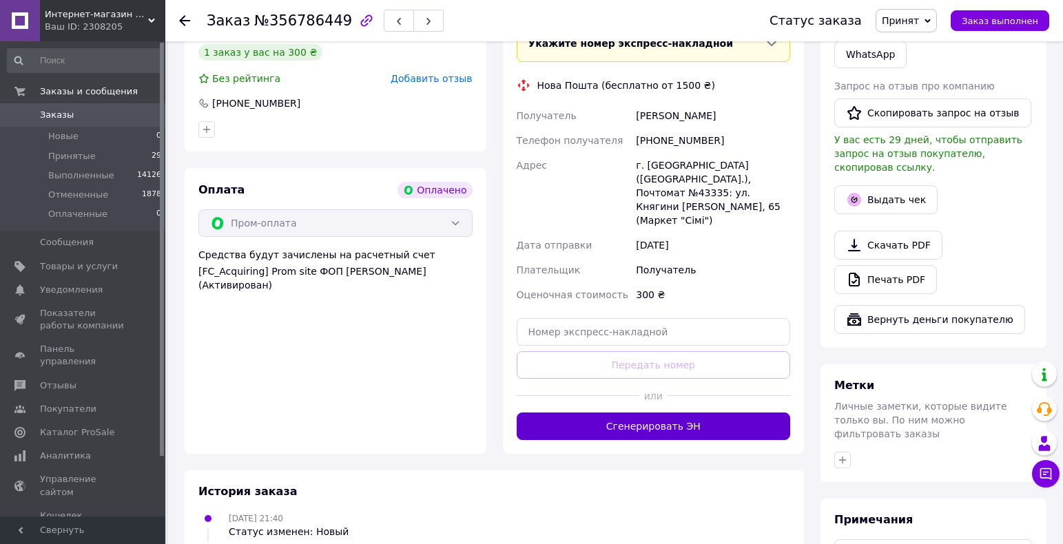
scroll to position [344, 0]
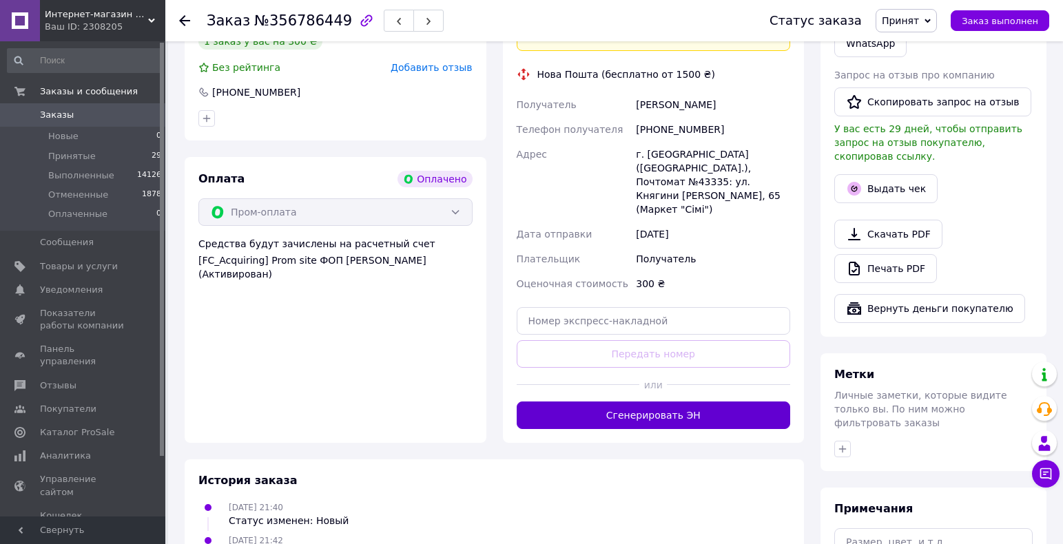
click at [625, 402] on button "Сгенерировать ЭН" at bounding box center [654, 416] width 274 height 28
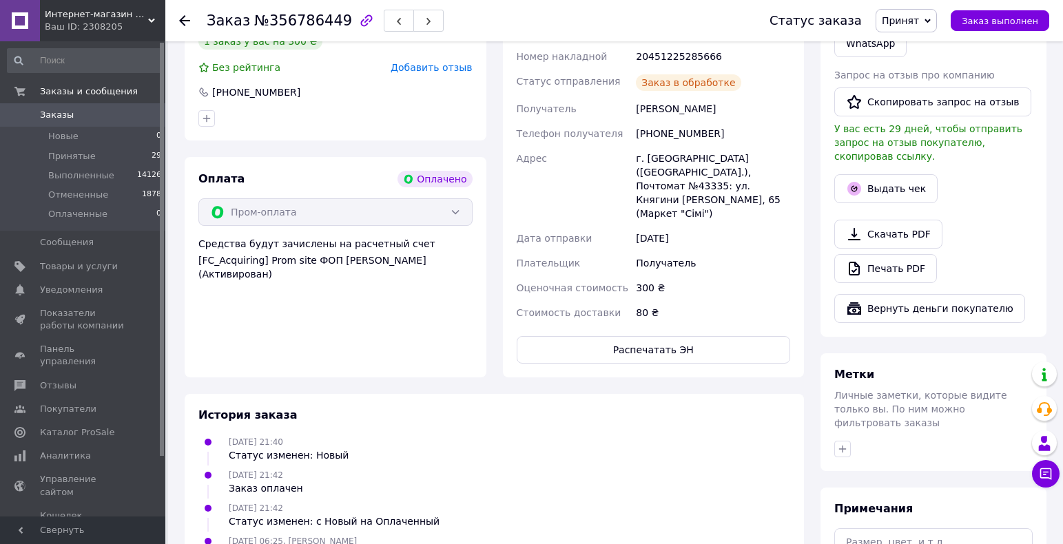
scroll to position [138, 0]
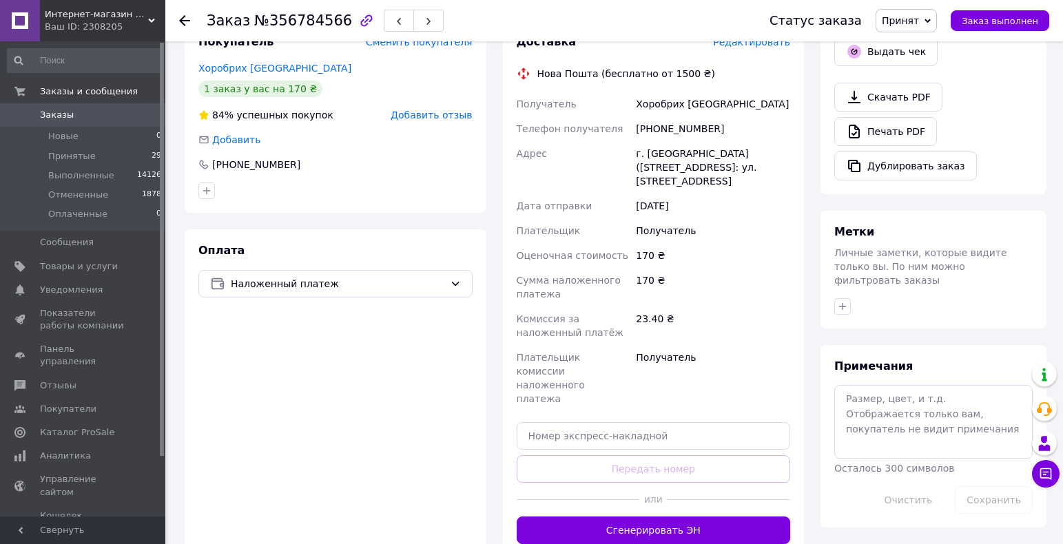
scroll to position [482, 0]
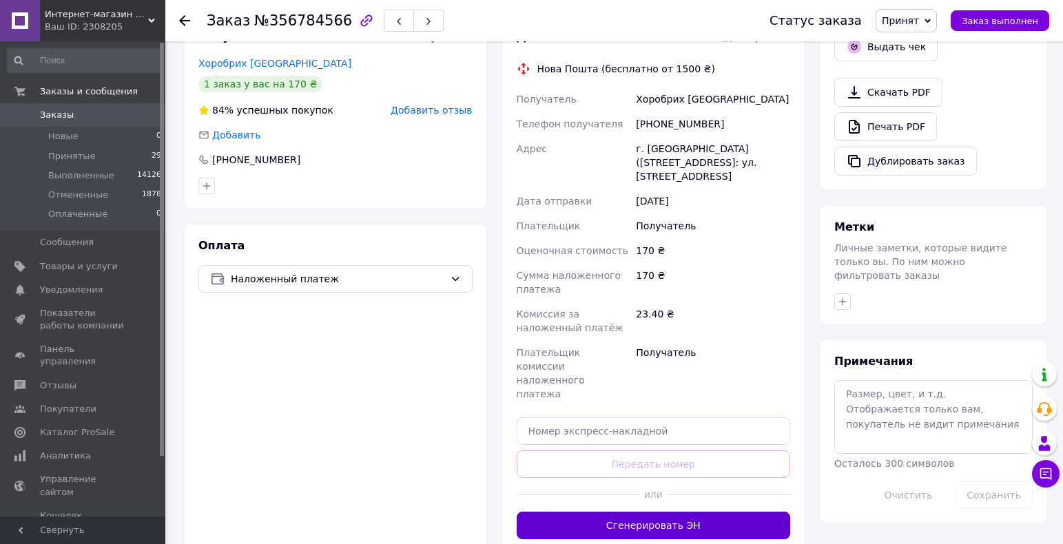
click at [696, 512] on button "Сгенерировать ЭН" at bounding box center [654, 526] width 274 height 28
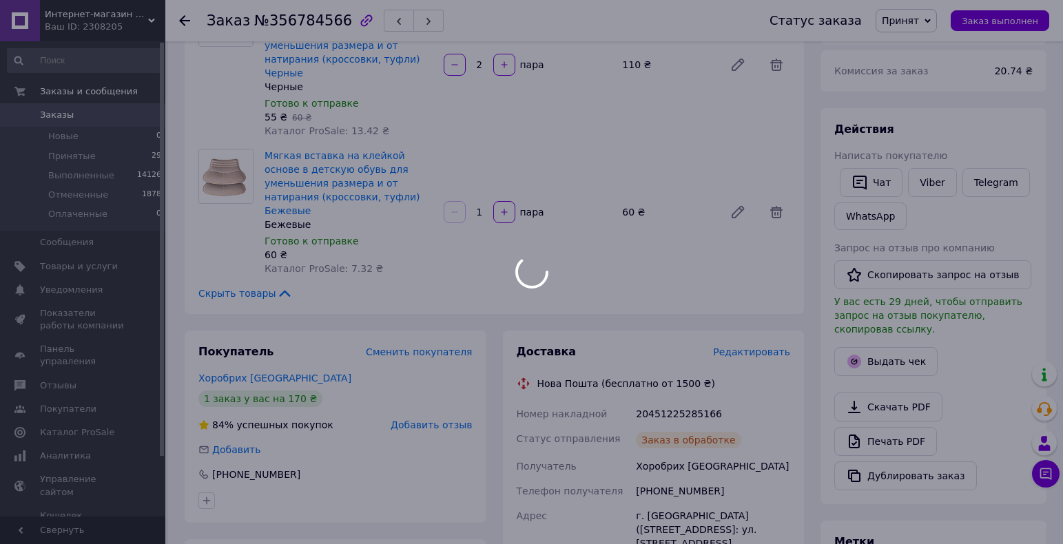
scroll to position [344, 0]
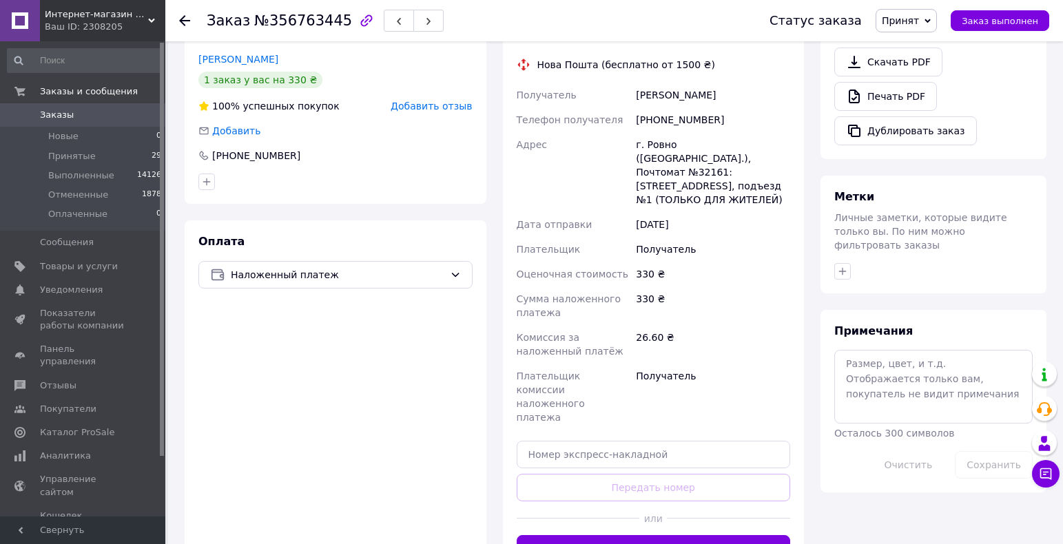
scroll to position [466, 0]
drag, startPoint x: 690, startPoint y: 492, endPoint x: 753, endPoint y: 473, distance: 65.6
click at [689, 534] on button "Сгенерировать ЭН" at bounding box center [654, 548] width 274 height 28
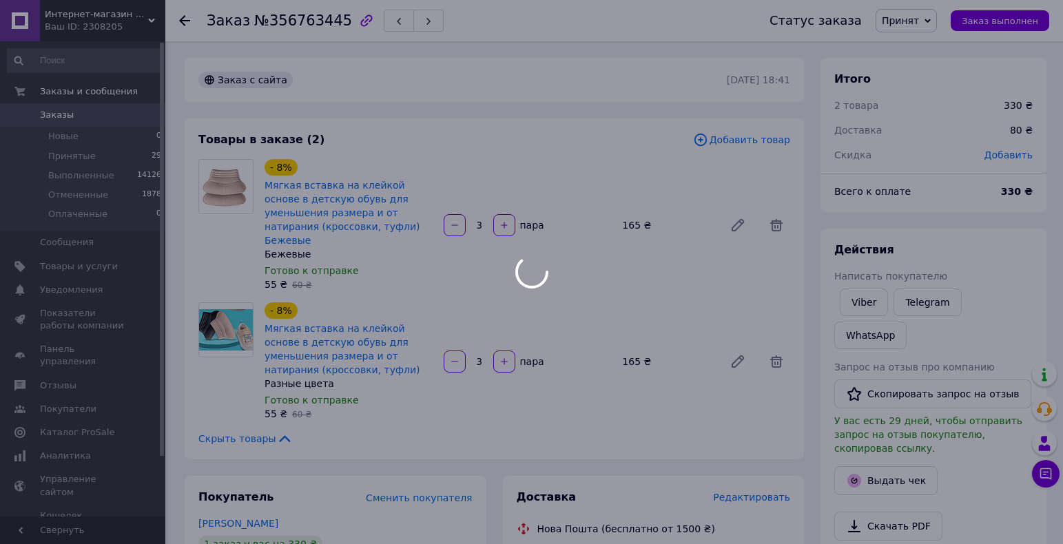
scroll to position [344, 0]
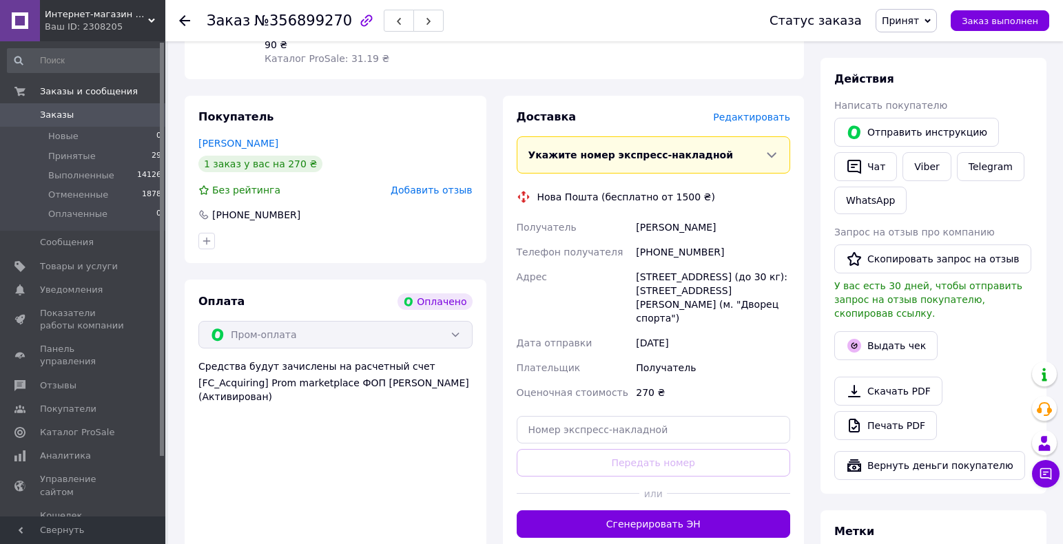
scroll to position [413, 0]
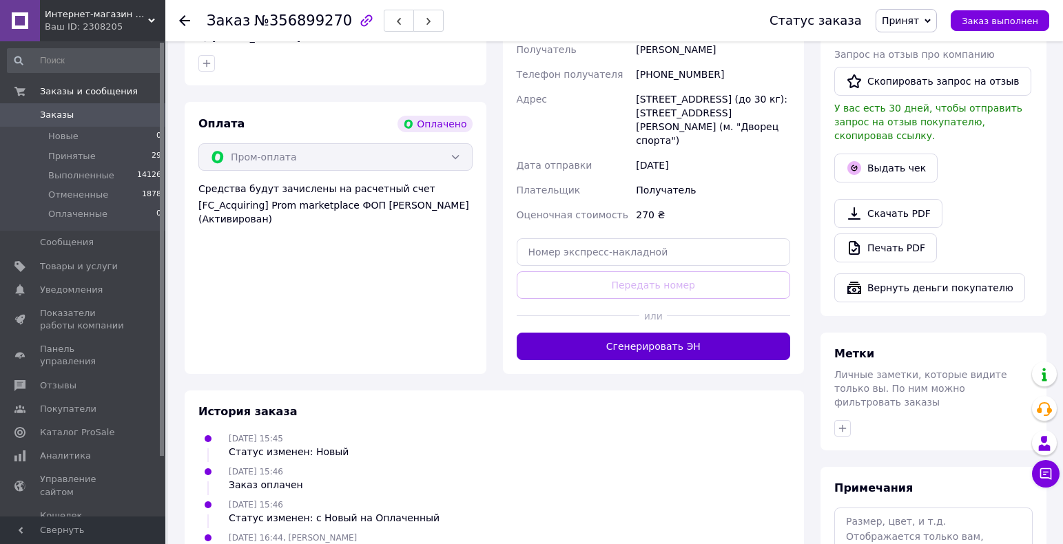
click at [665, 333] on button "Сгенерировать ЭН" at bounding box center [654, 347] width 274 height 28
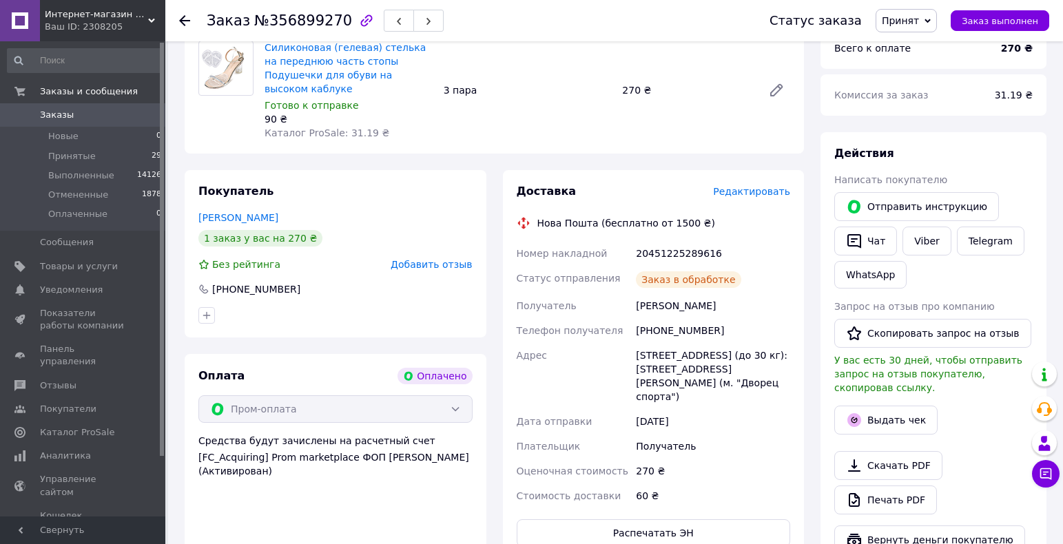
scroll to position [138, 0]
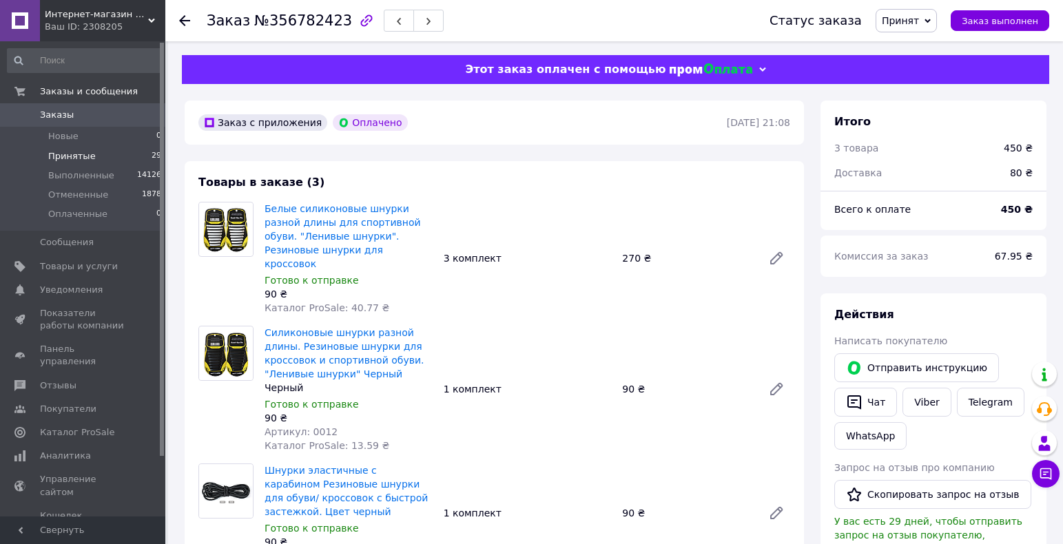
click at [74, 157] on span "Принятые" at bounding box center [72, 156] width 48 height 12
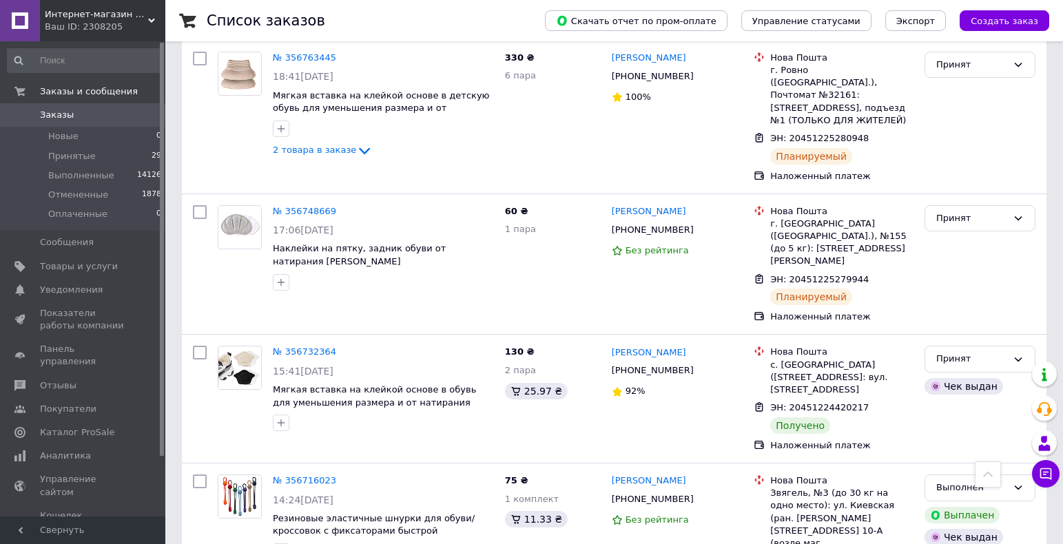
scroll to position [2380, 0]
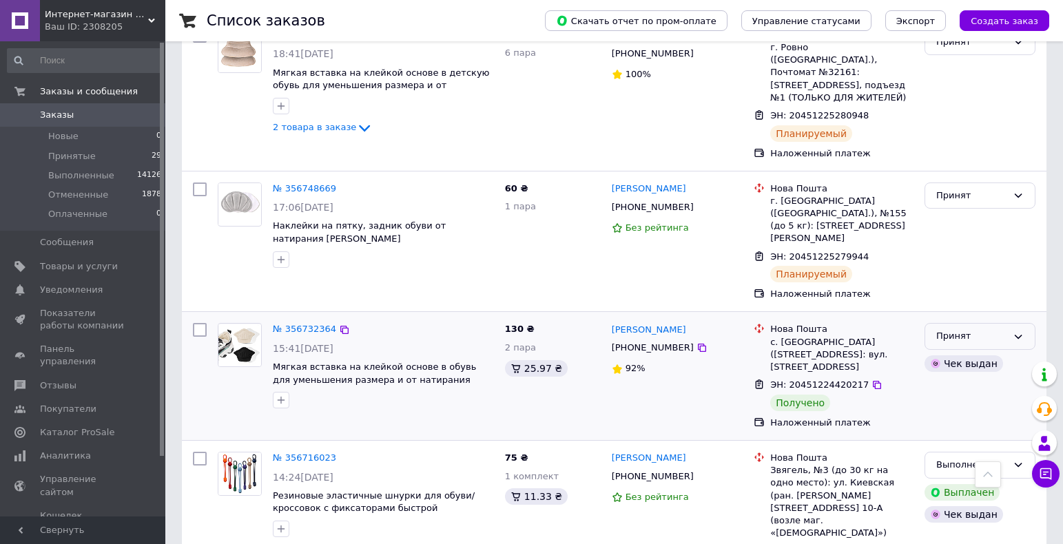
click at [963, 329] on div "Принят" at bounding box center [971, 336] width 71 height 14
click at [961, 353] on li "Выполнен" at bounding box center [980, 365] width 110 height 25
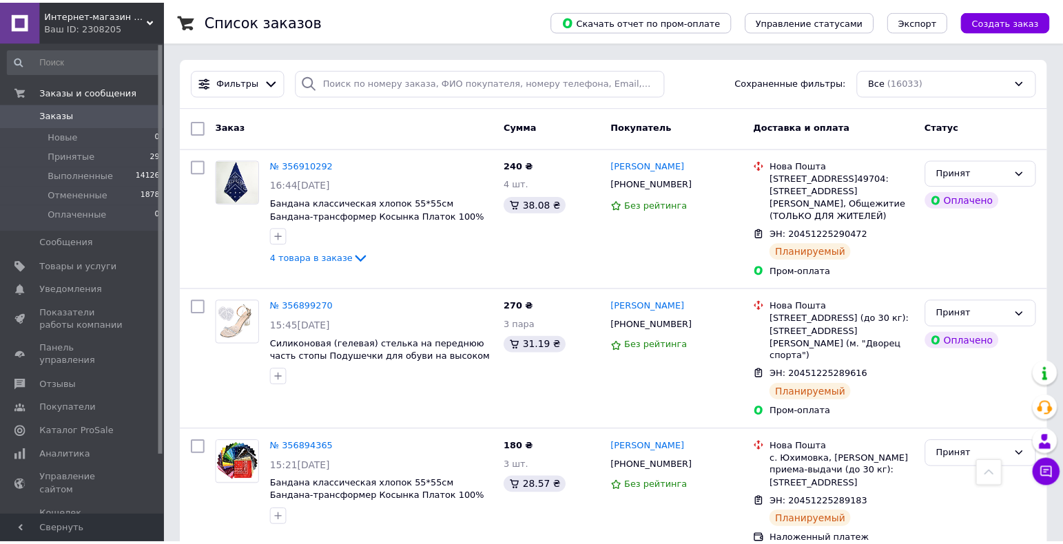
scroll to position [2094, 0]
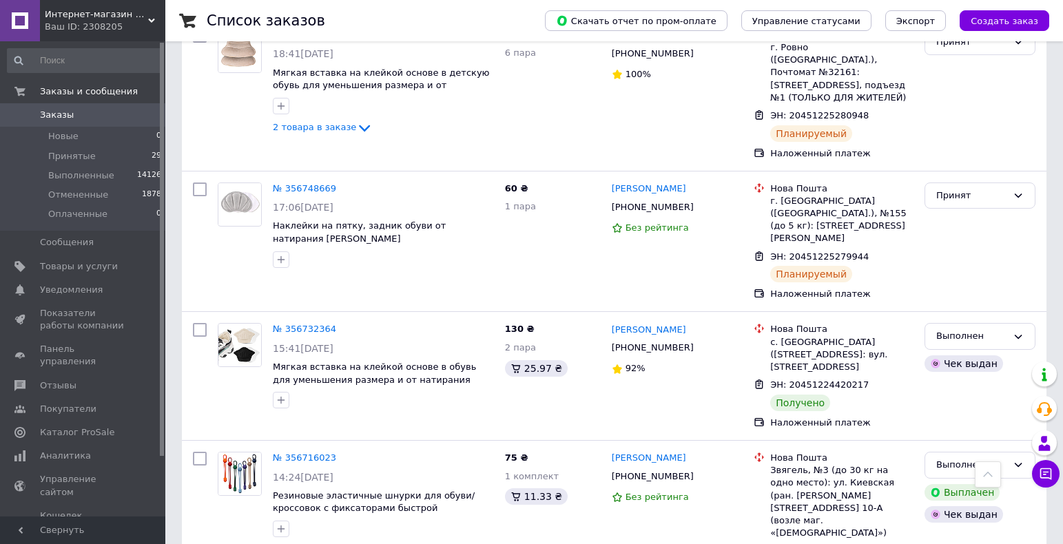
click at [65, 156] on span "Принятые" at bounding box center [72, 156] width 48 height 12
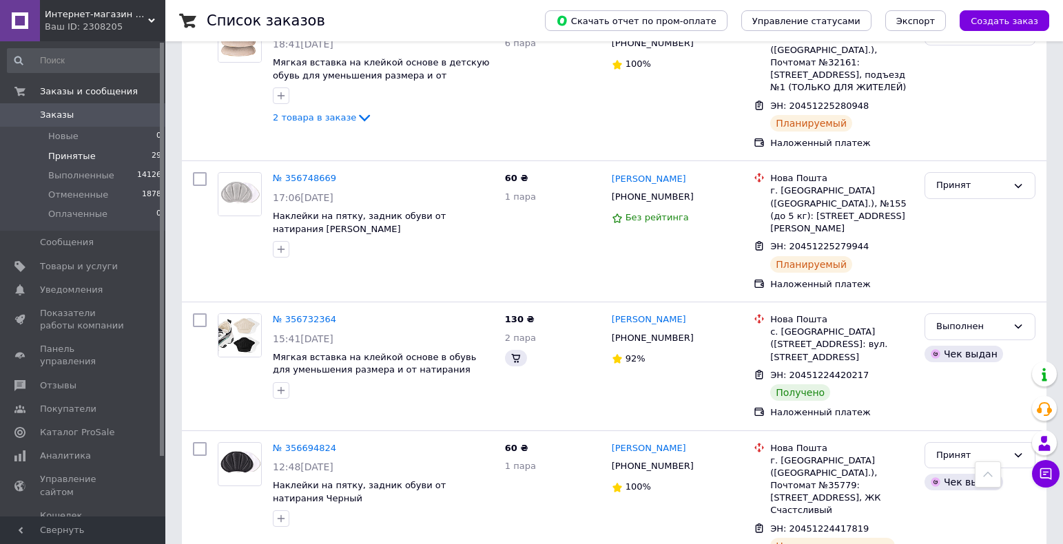
scroll to position [2273, 0]
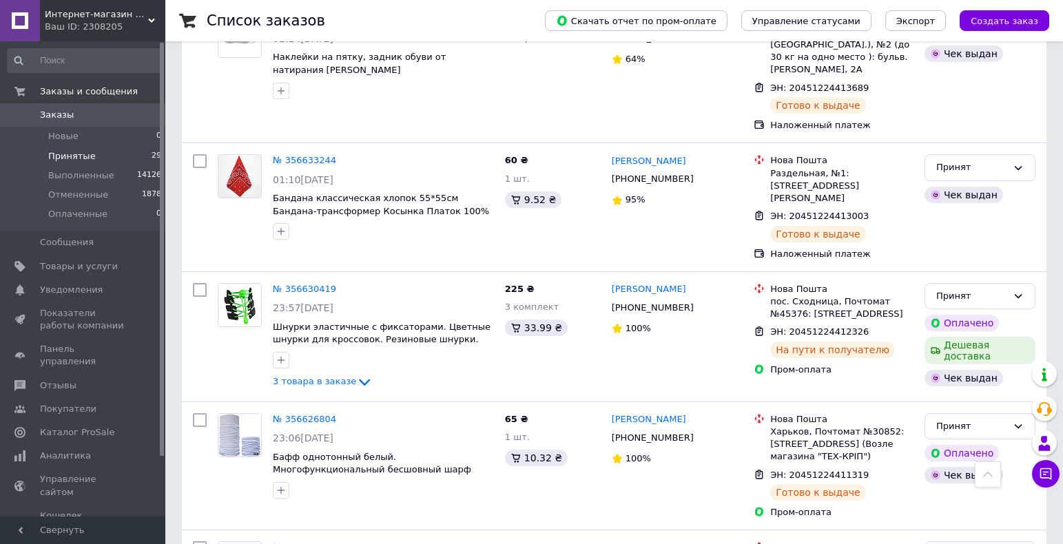
scroll to position [862, 0]
